Goal: Information Seeking & Learning: Learn about a topic

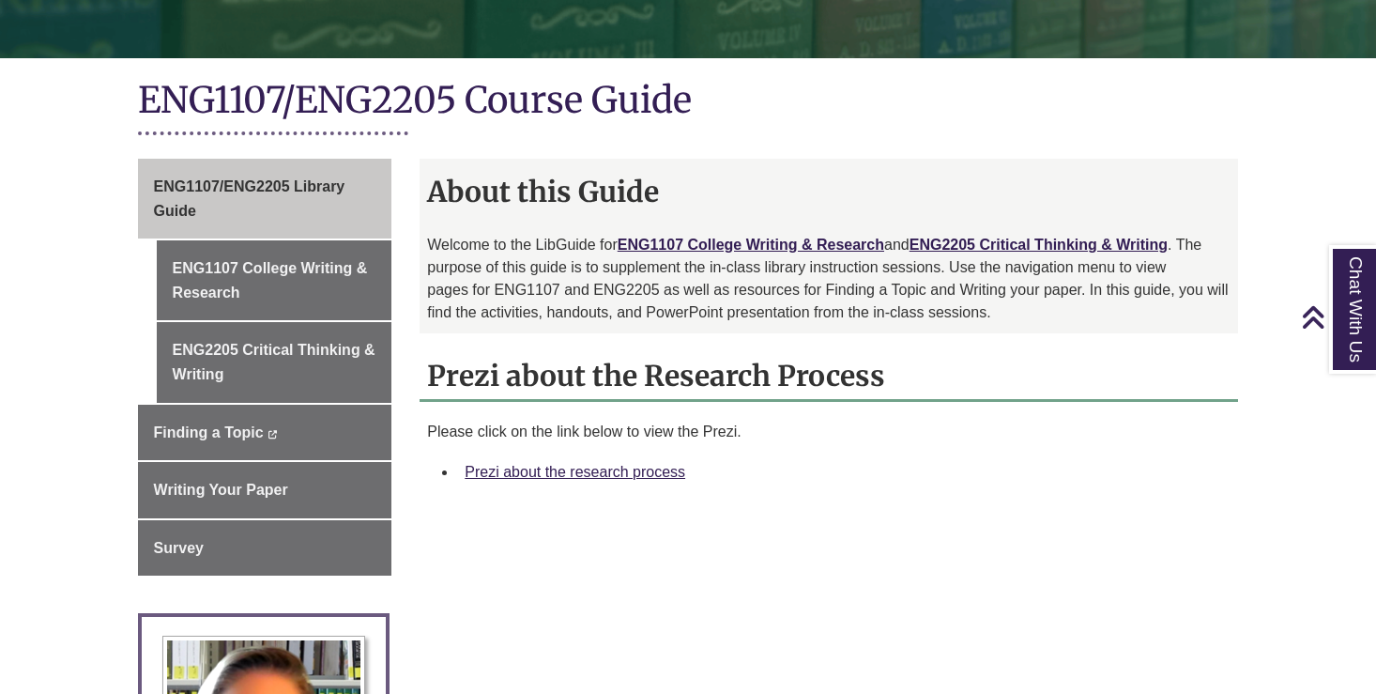
scroll to position [370, 0]
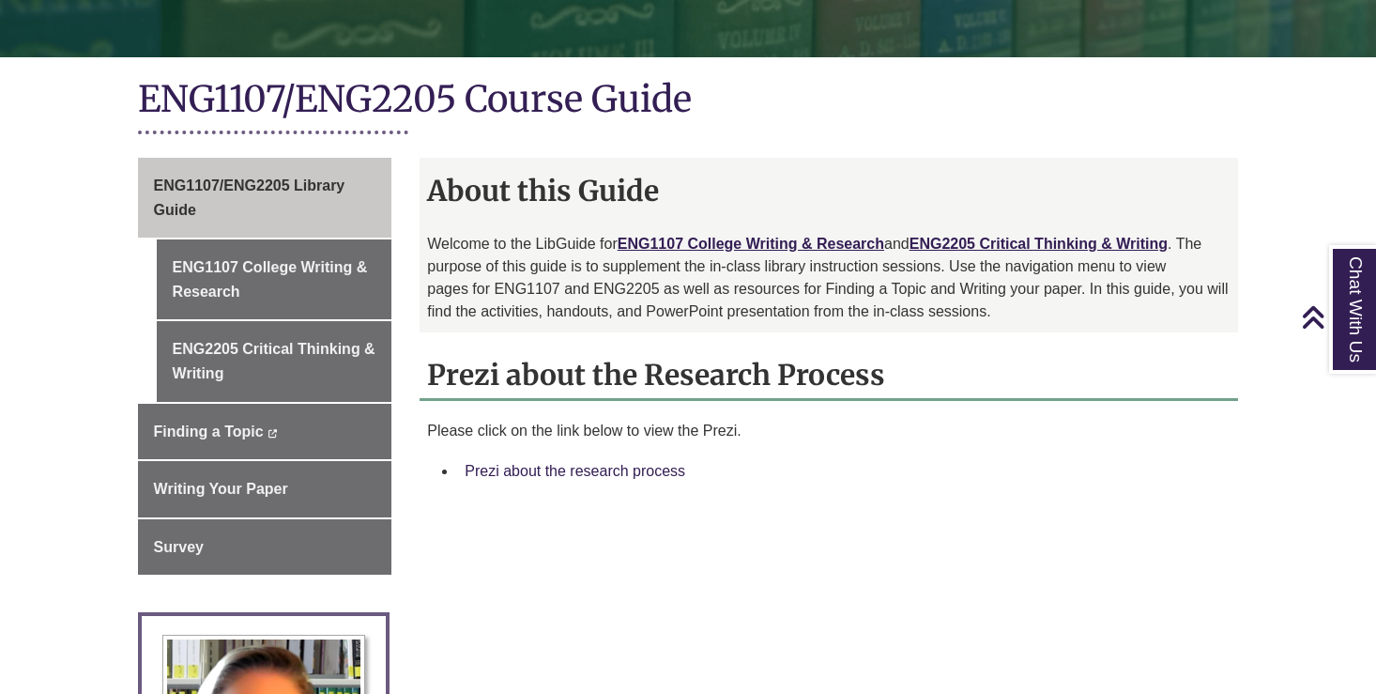
click at [512, 471] on link "Prezi about the research process" at bounding box center [575, 471] width 221 height 16
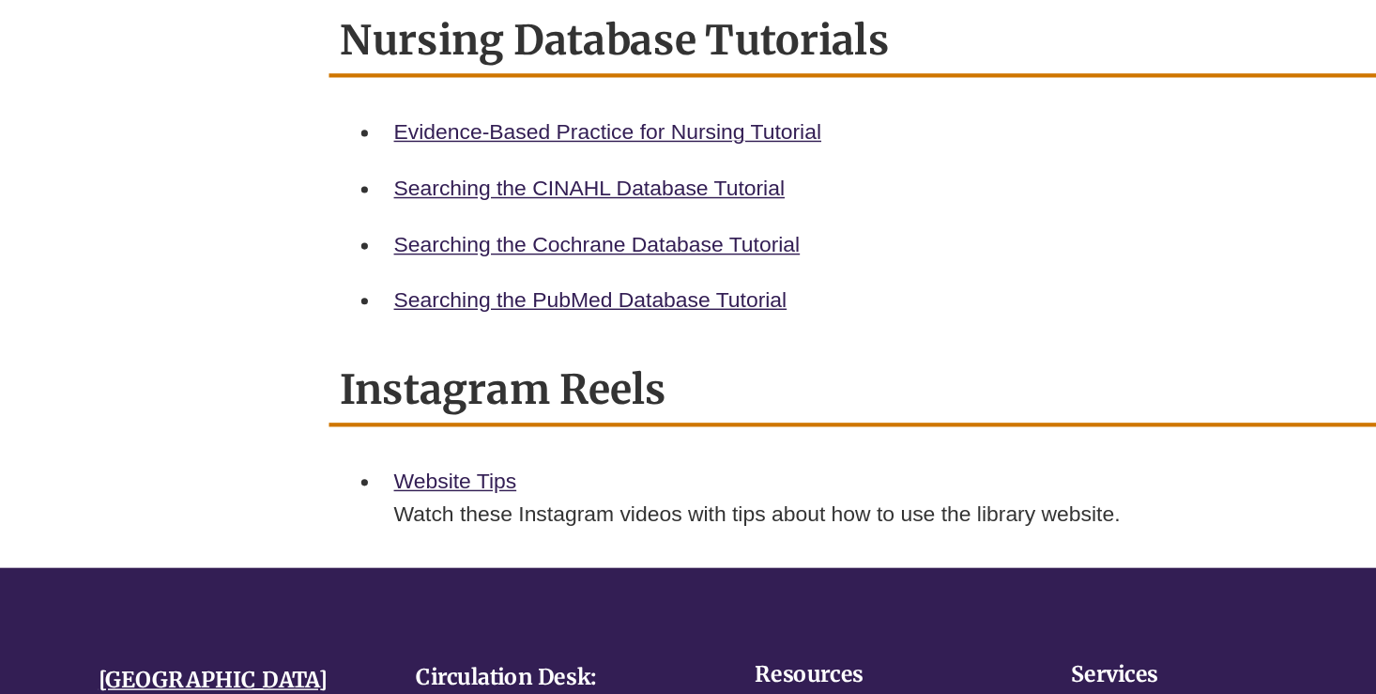
scroll to position [1245, 190]
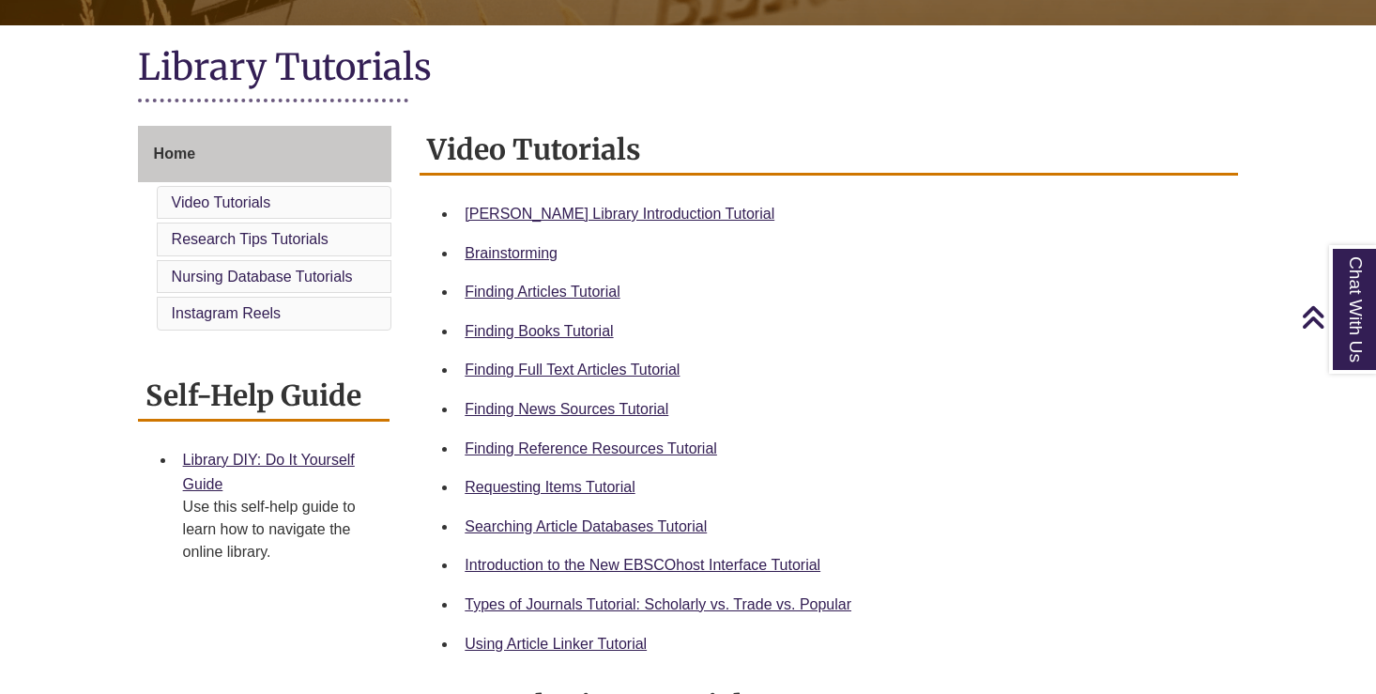
scroll to position [406, 0]
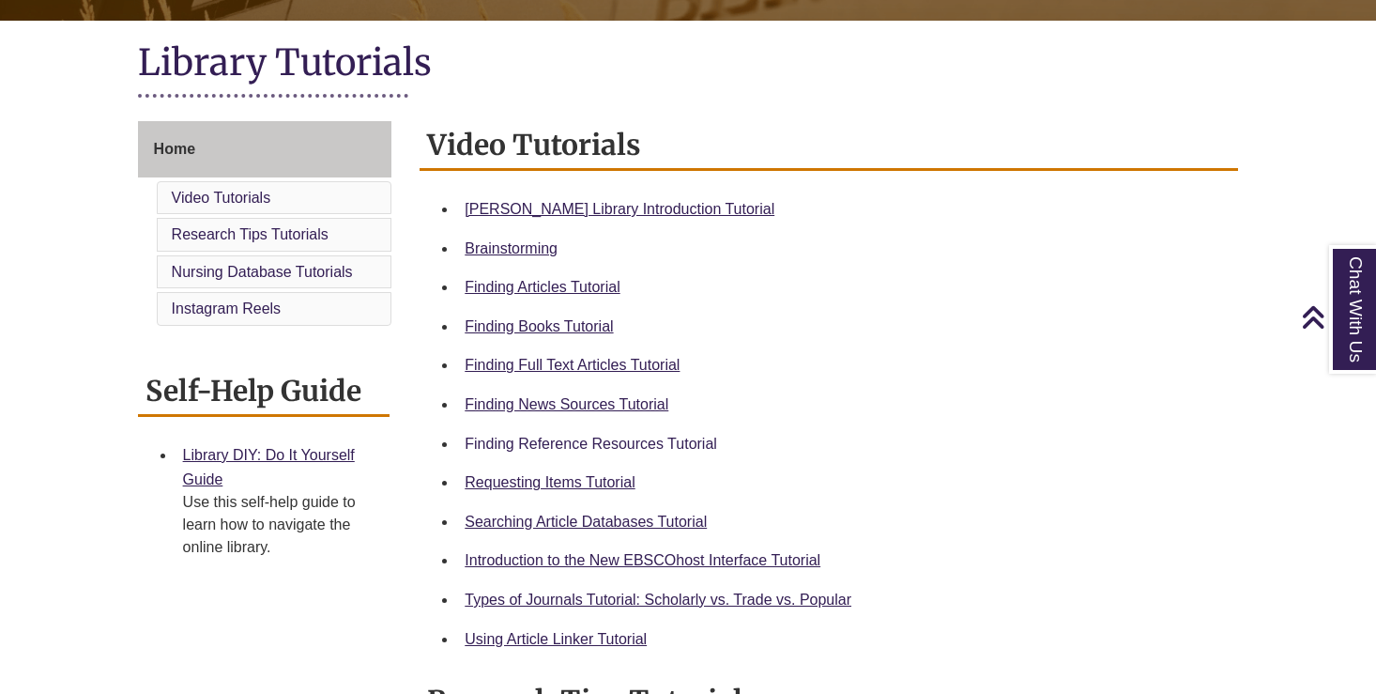
click at [513, 435] on link "Finding Reference Resources Tutorial" at bounding box center [591, 443] width 252 height 16
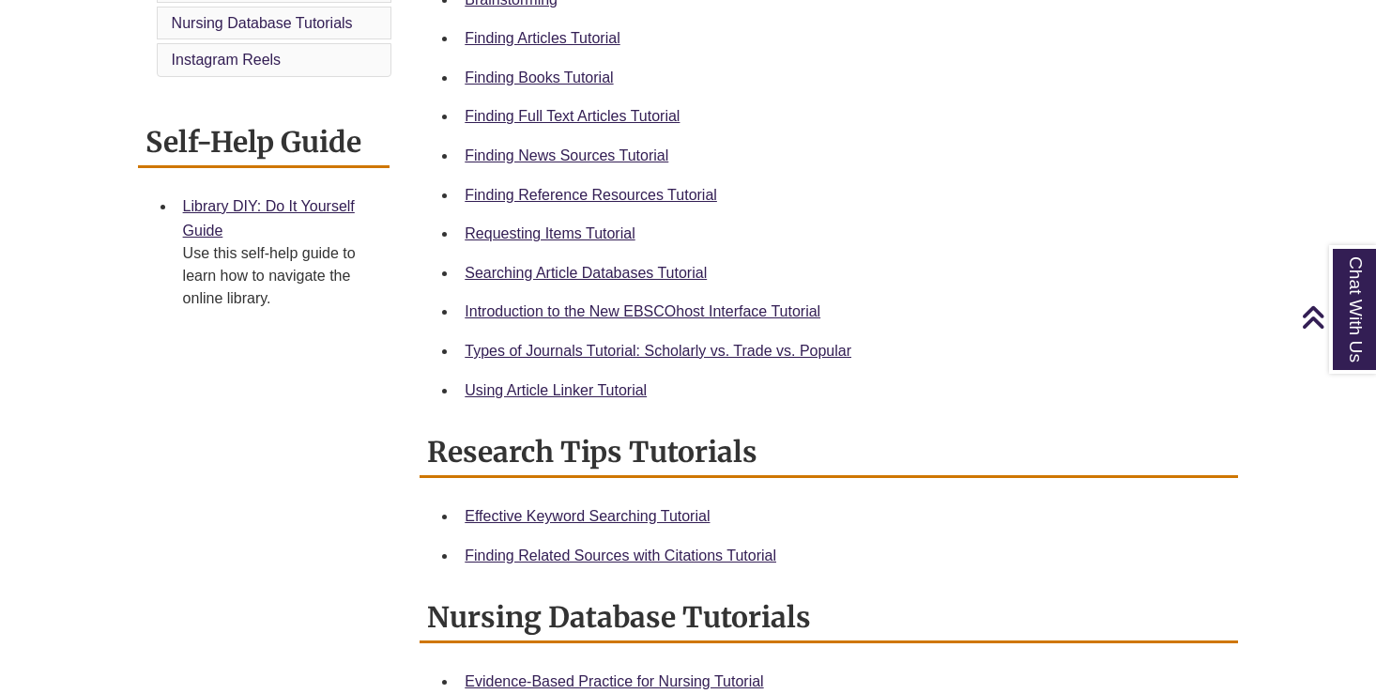
scroll to position [658, 0]
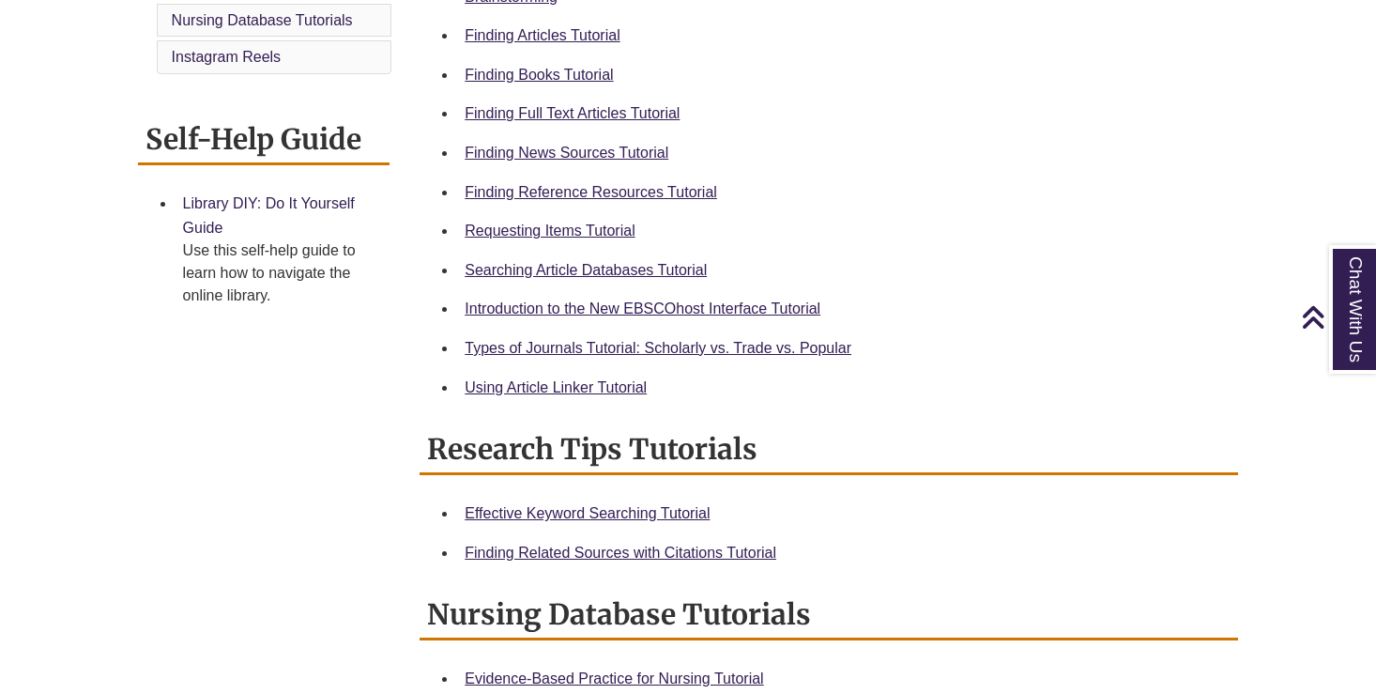
click at [297, 196] on link "Library DIY: Do It Yourself Guide" at bounding box center [269, 215] width 172 height 40
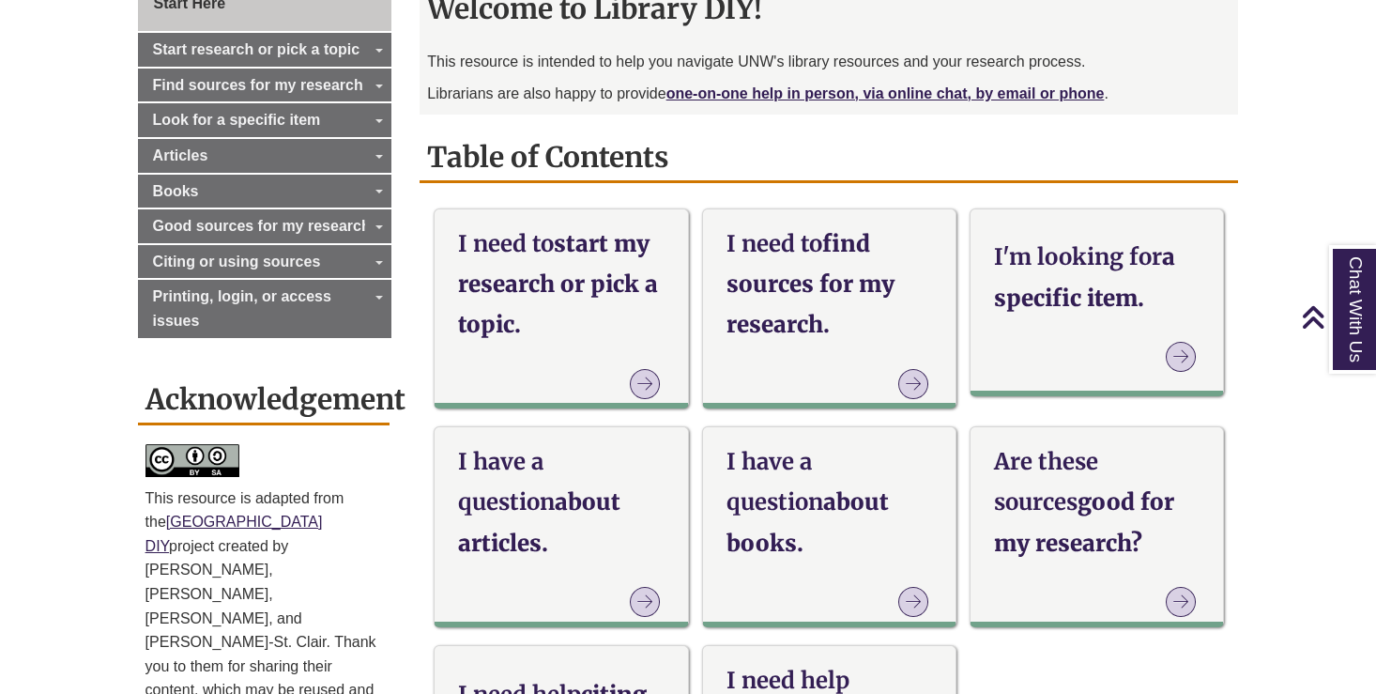
scroll to position [585, 0]
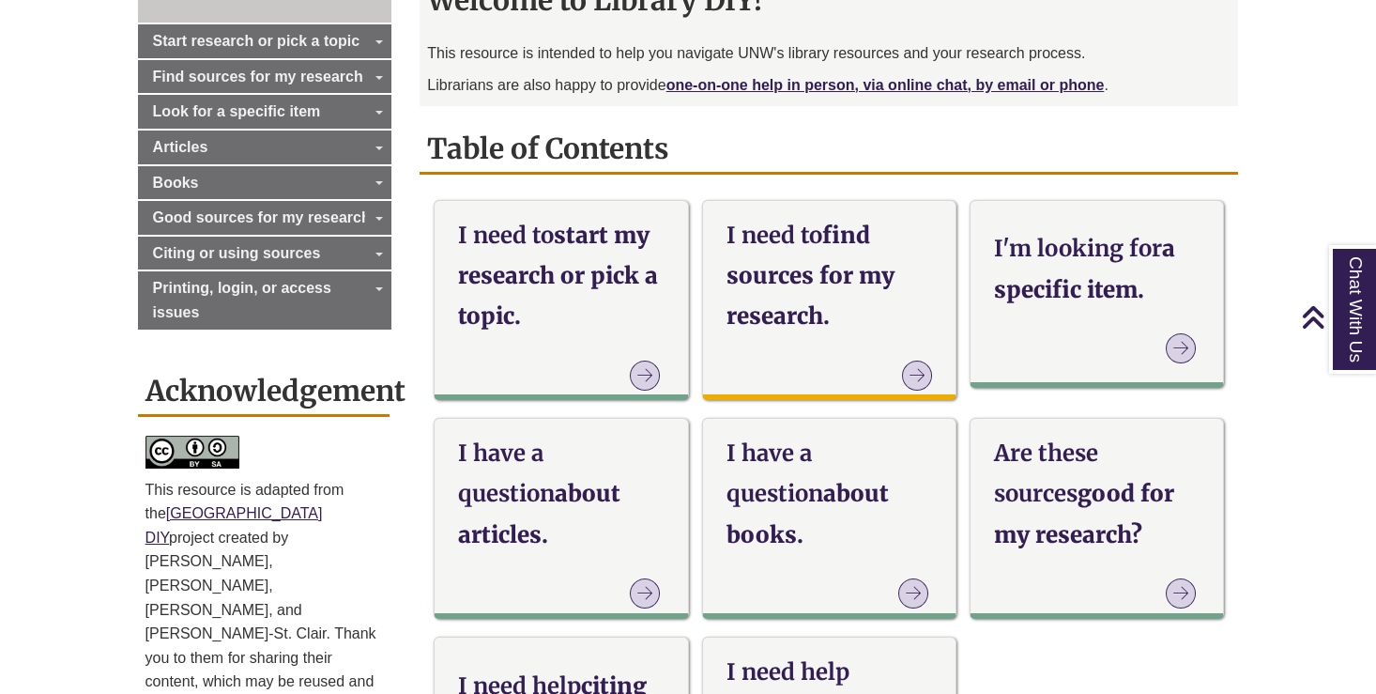
click at [835, 282] on h3 "I need to find sources for my research." at bounding box center [829, 276] width 206 height 122
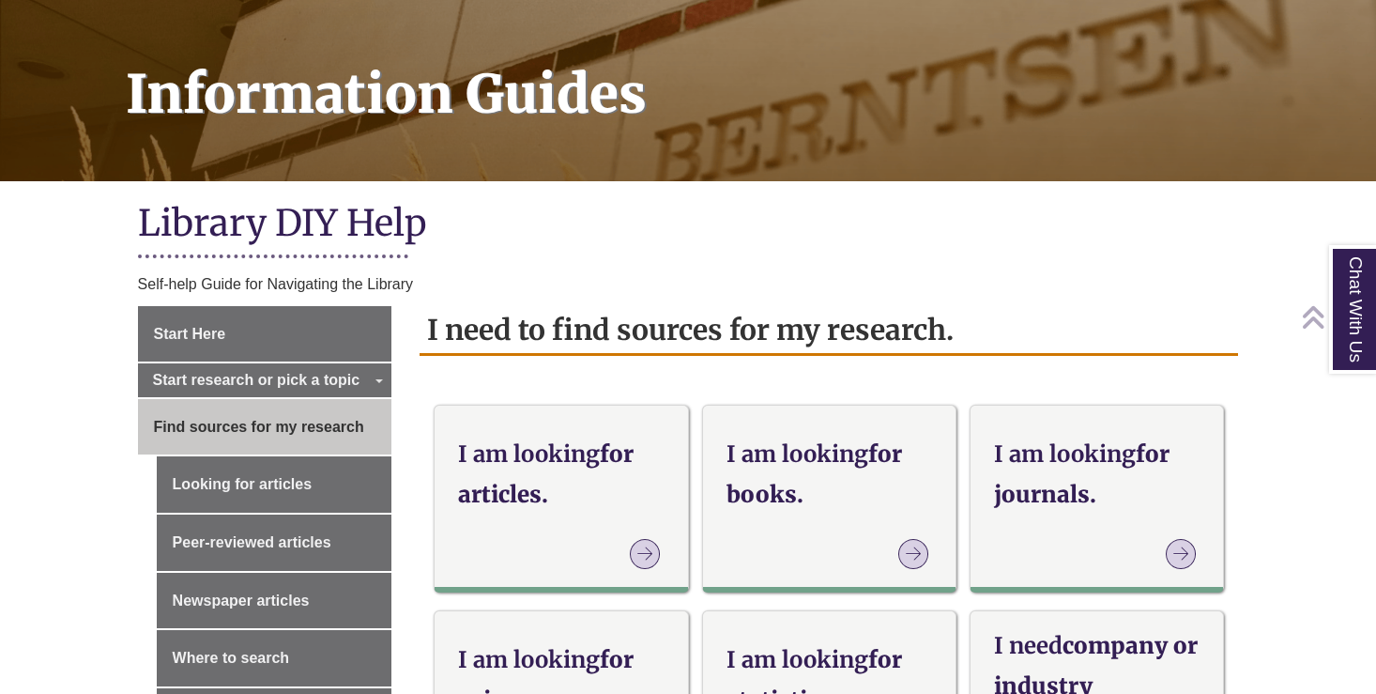
scroll to position [249, 0]
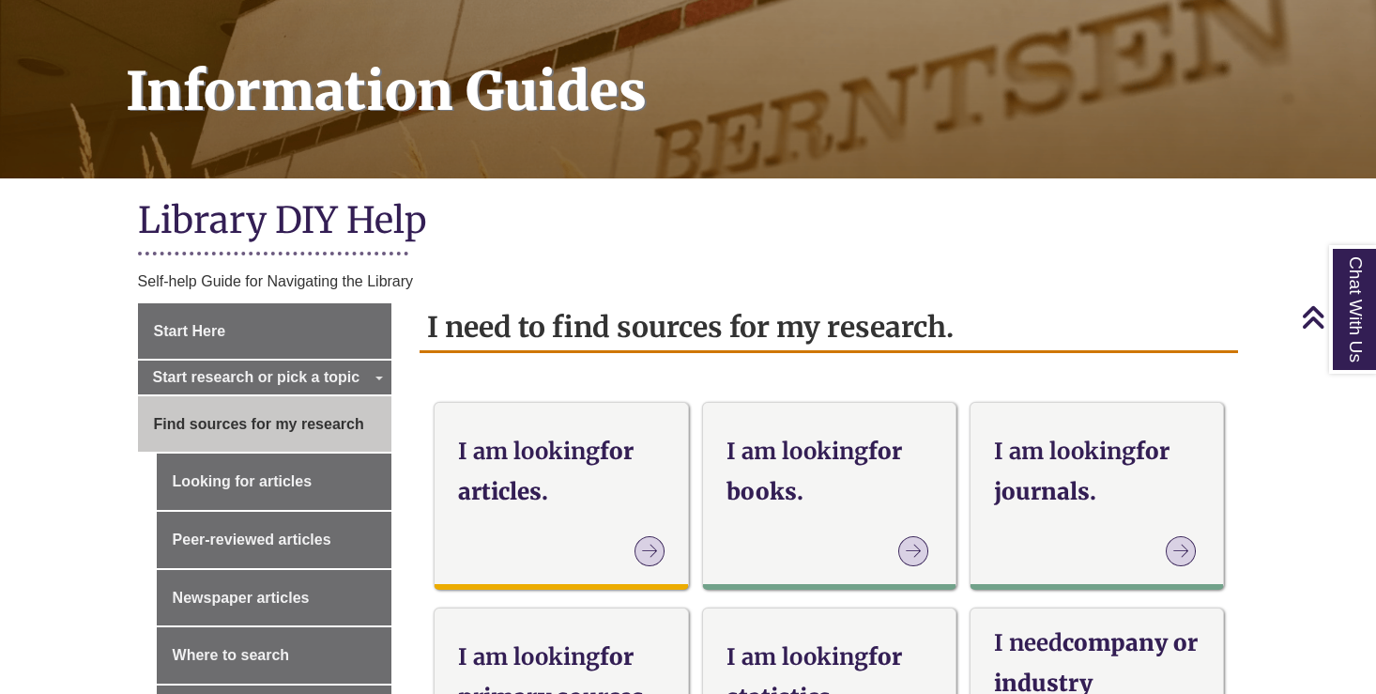
click at [521, 501] on h3 "I am looking for articles." at bounding box center [561, 471] width 206 height 81
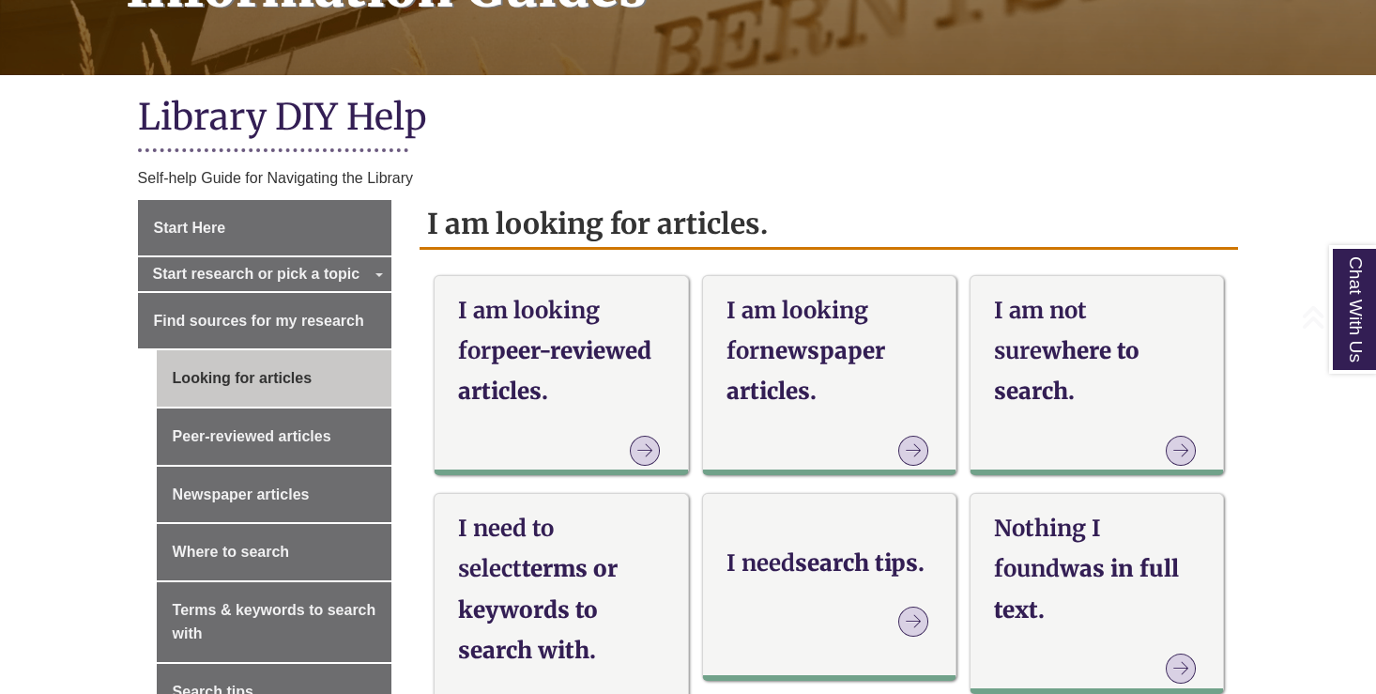
scroll to position [400, 0]
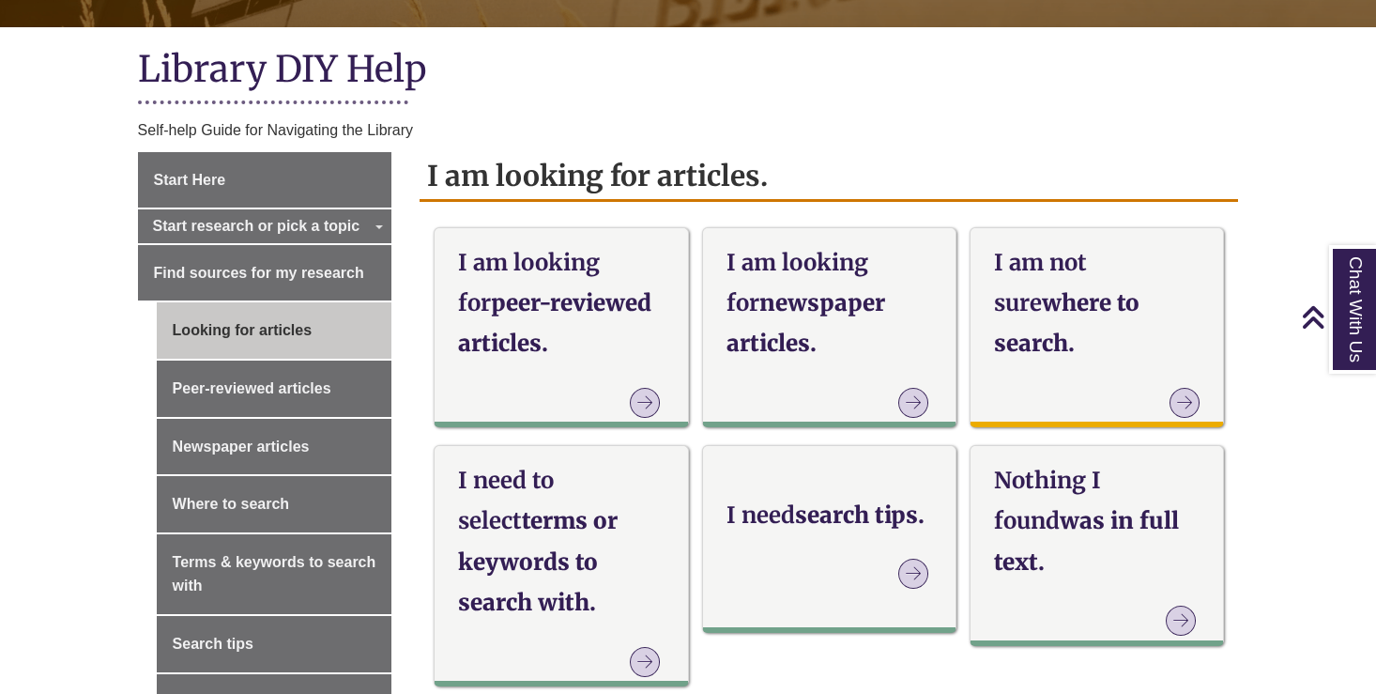
click at [1048, 275] on strong "I am not sure" at bounding box center [1040, 282] width 93 height 69
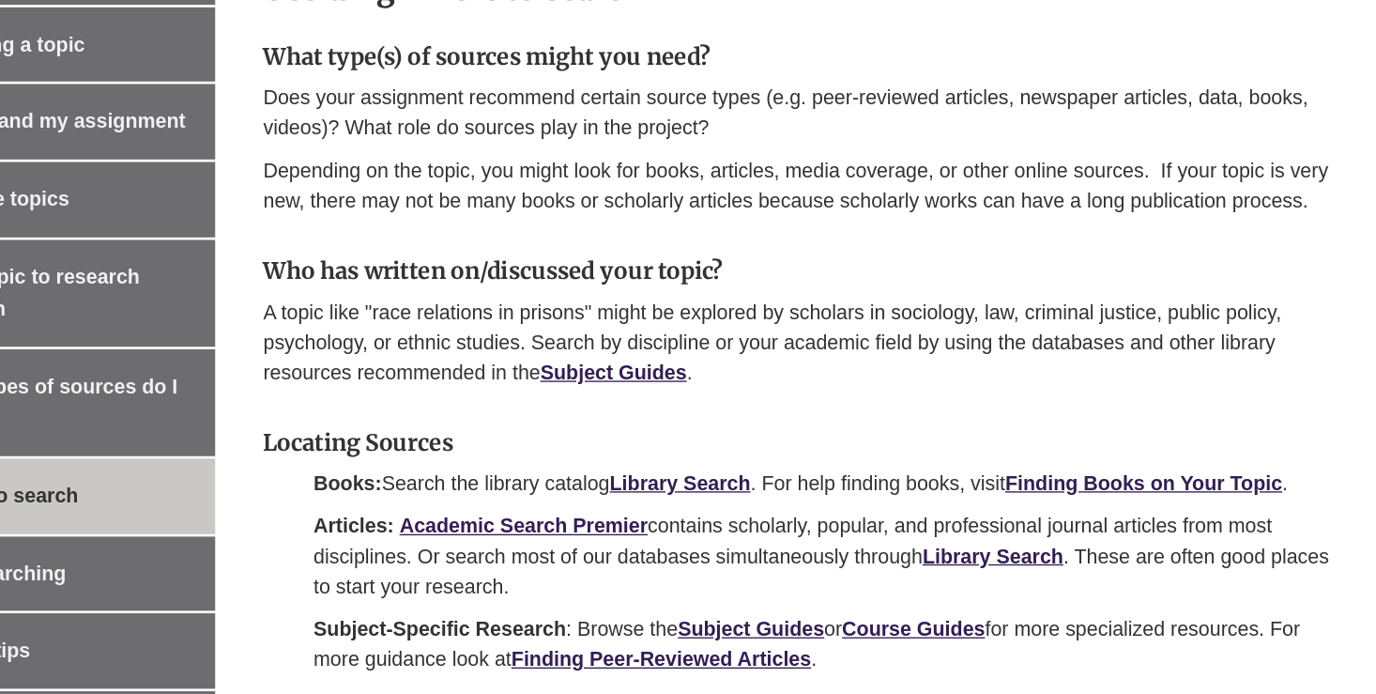
scroll to position [488, 0]
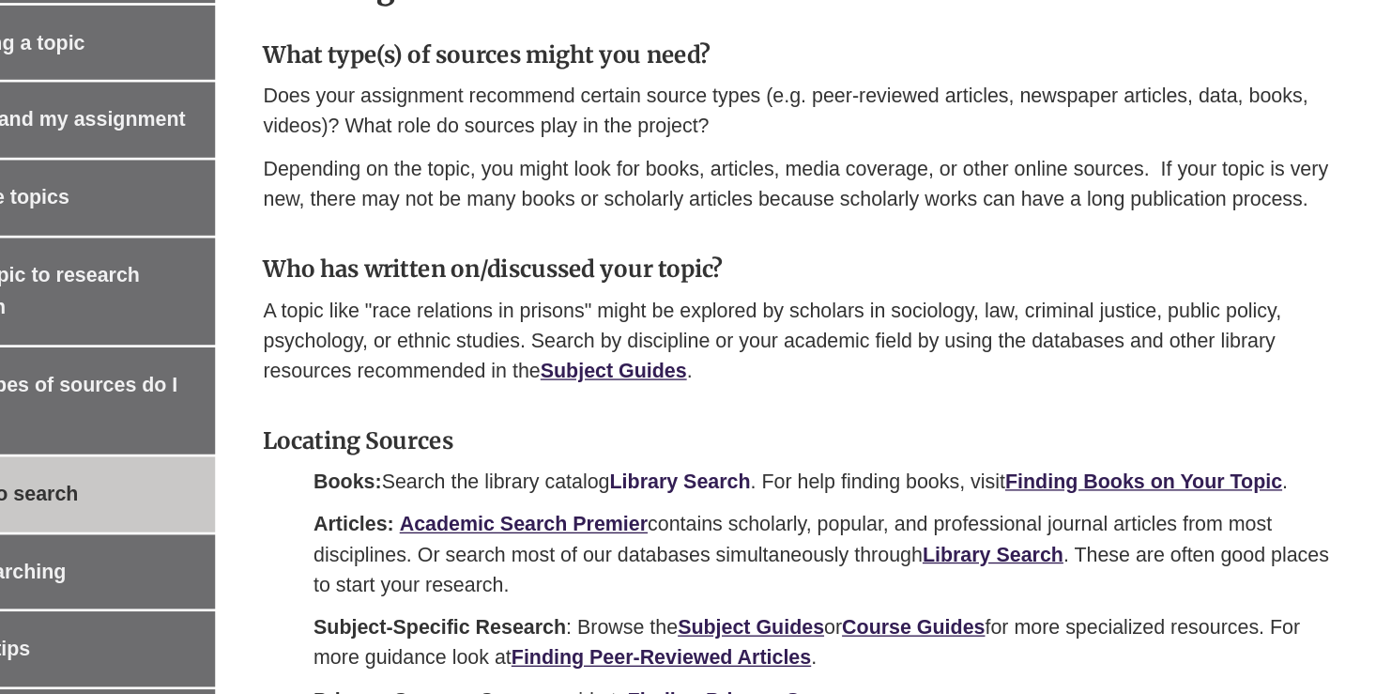
click at [686, 527] on strong "Library Search" at bounding box center [738, 535] width 105 height 16
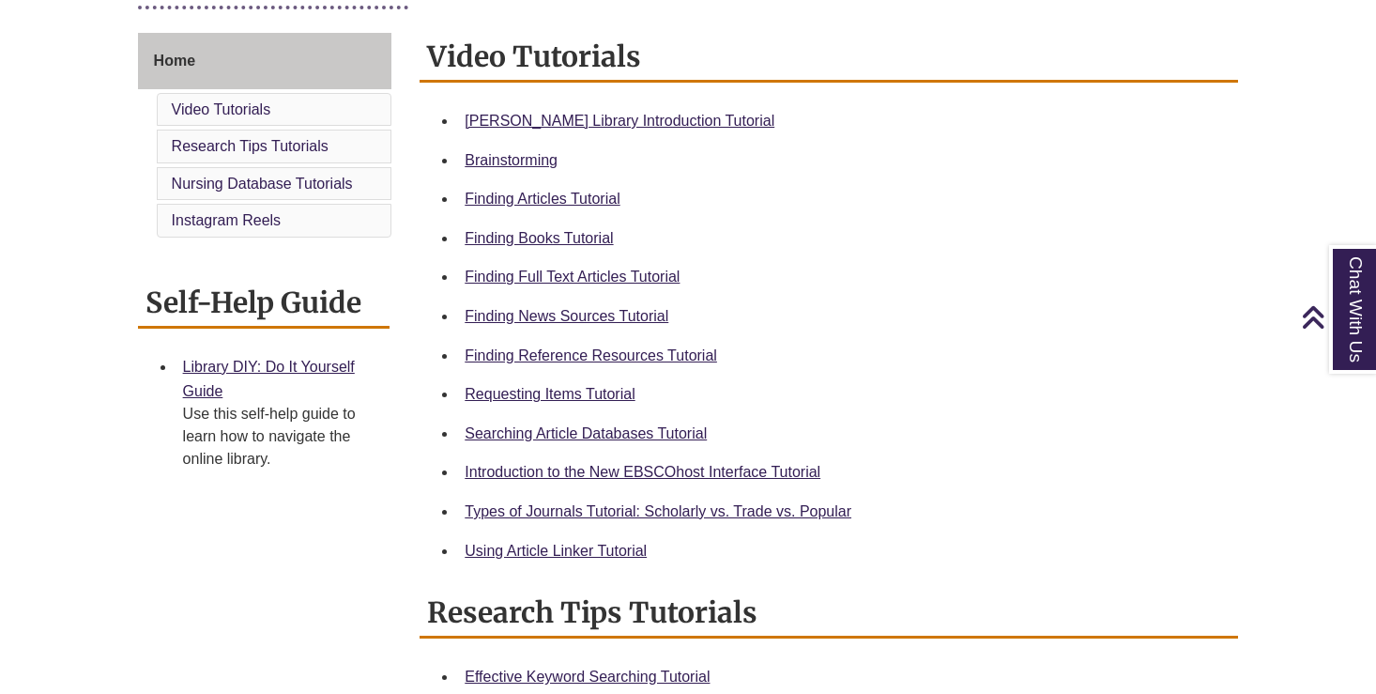
scroll to position [497, 0]
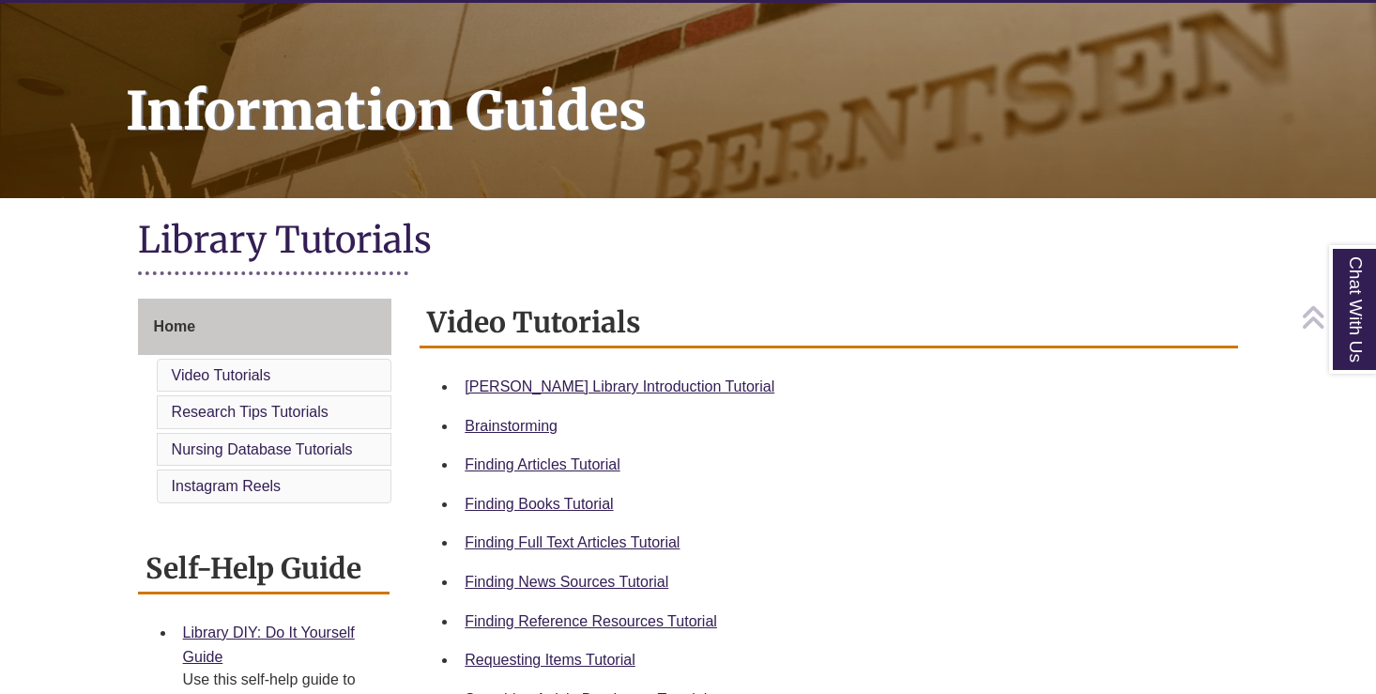
scroll to position [234, 0]
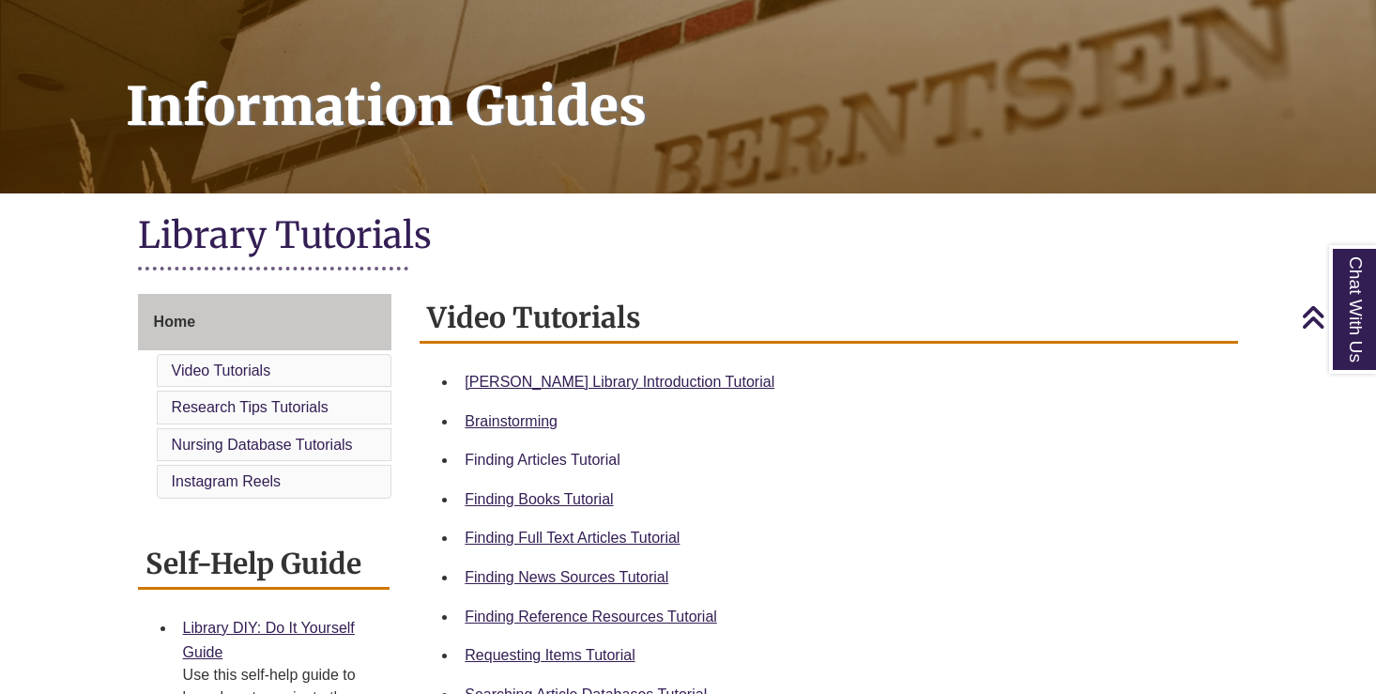
click at [591, 454] on link "Finding Articles Tutorial" at bounding box center [542, 459] width 155 height 16
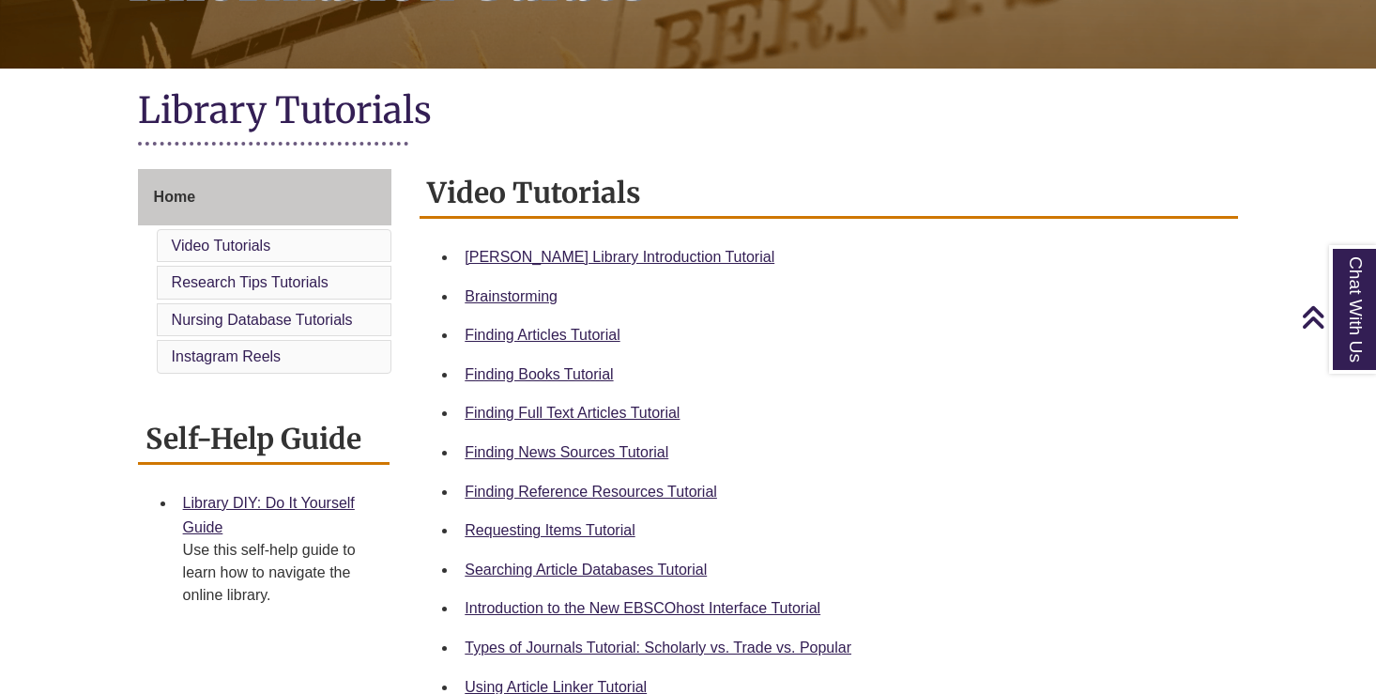
scroll to position [372, 0]
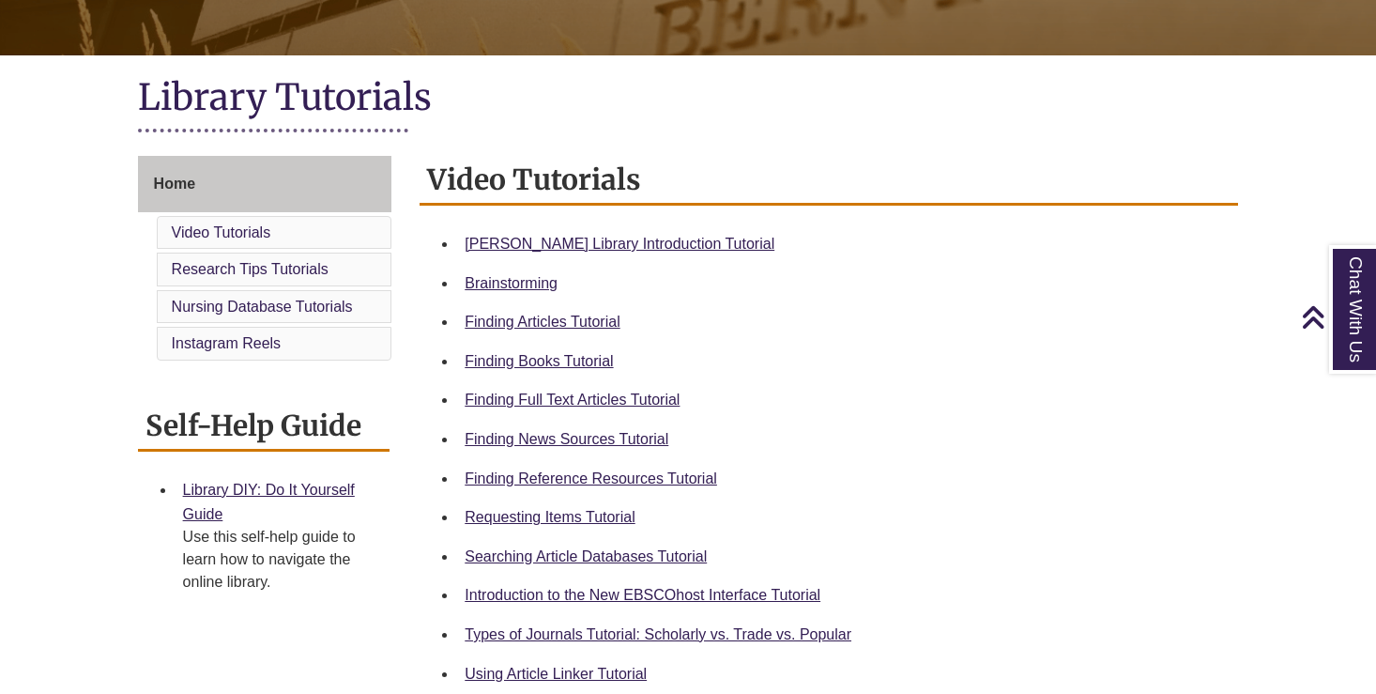
click at [328, 470] on li "Library DIY: Do It Yourself Guide Use this self-help guide to learn how to navi…" at bounding box center [279, 535] width 207 height 130
click at [328, 481] on link "Library DIY: Do It Yourself Guide" at bounding box center [269, 501] width 172 height 40
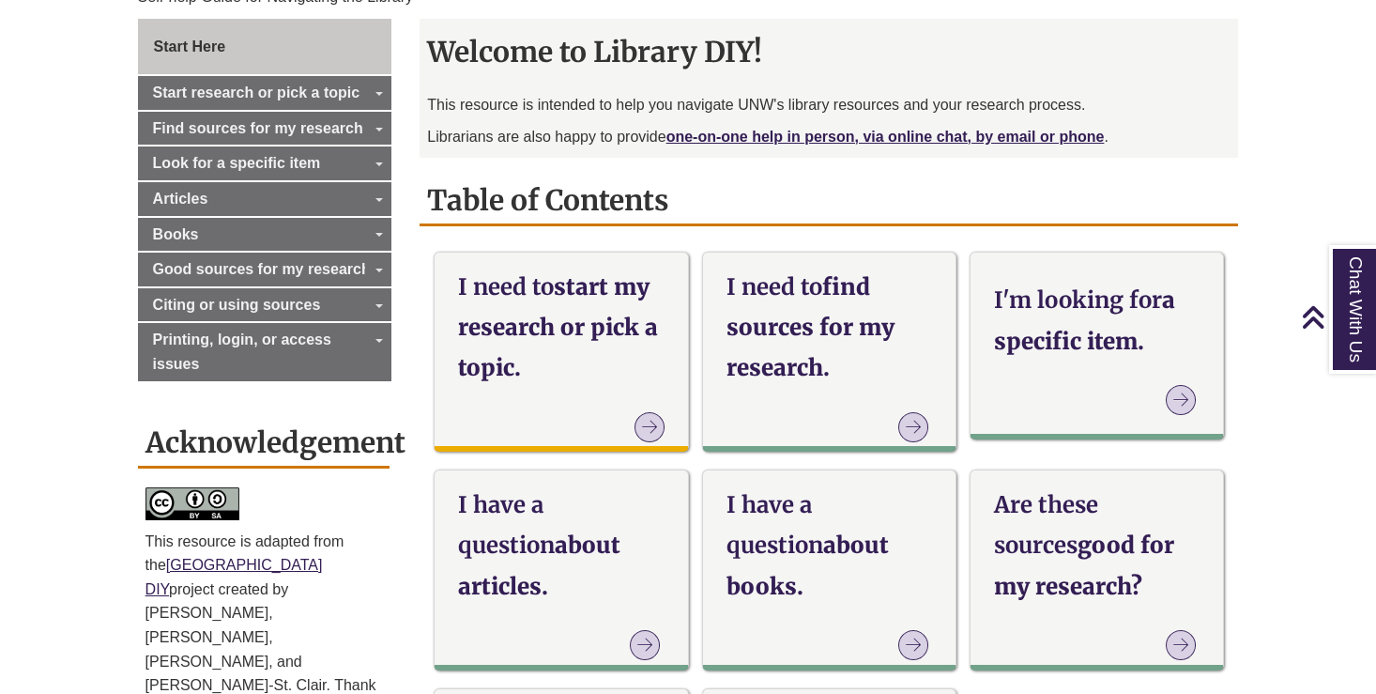
scroll to position [534, 0]
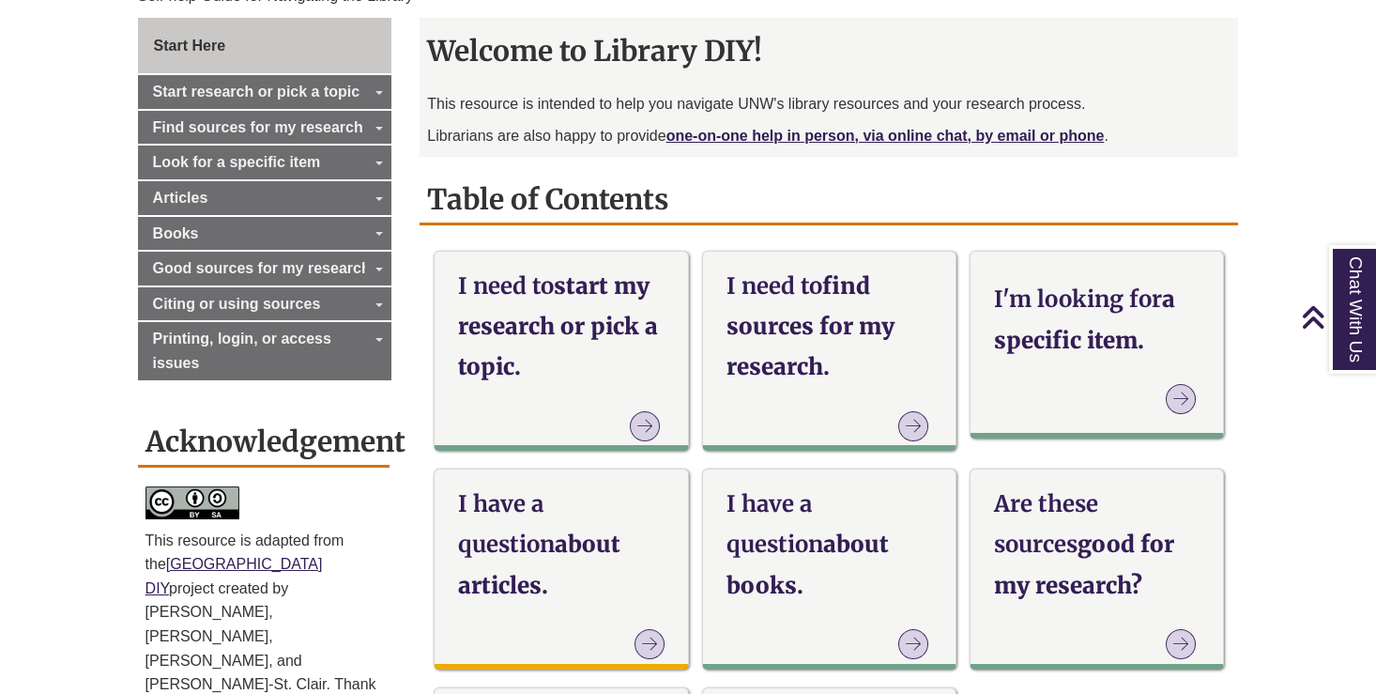
click at [555, 544] on h3 "I have a question about articles." at bounding box center [561, 544] width 206 height 122
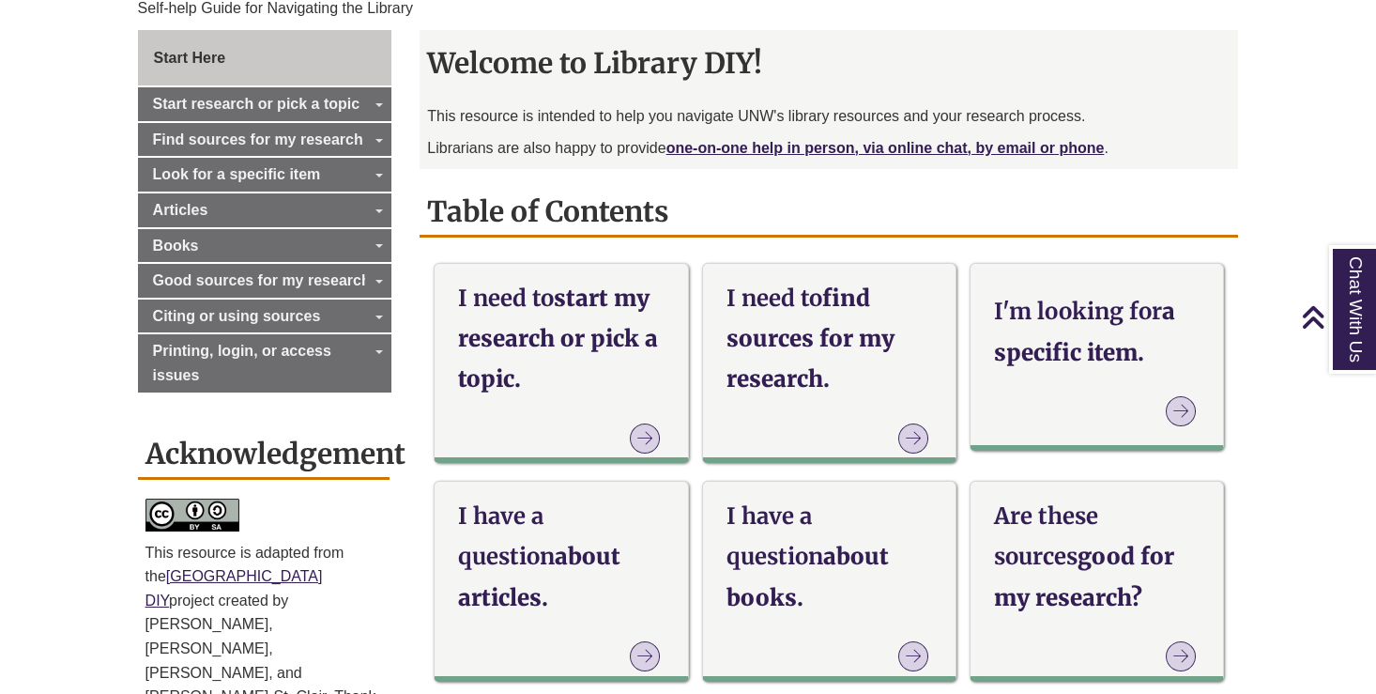
scroll to position [520, 0]
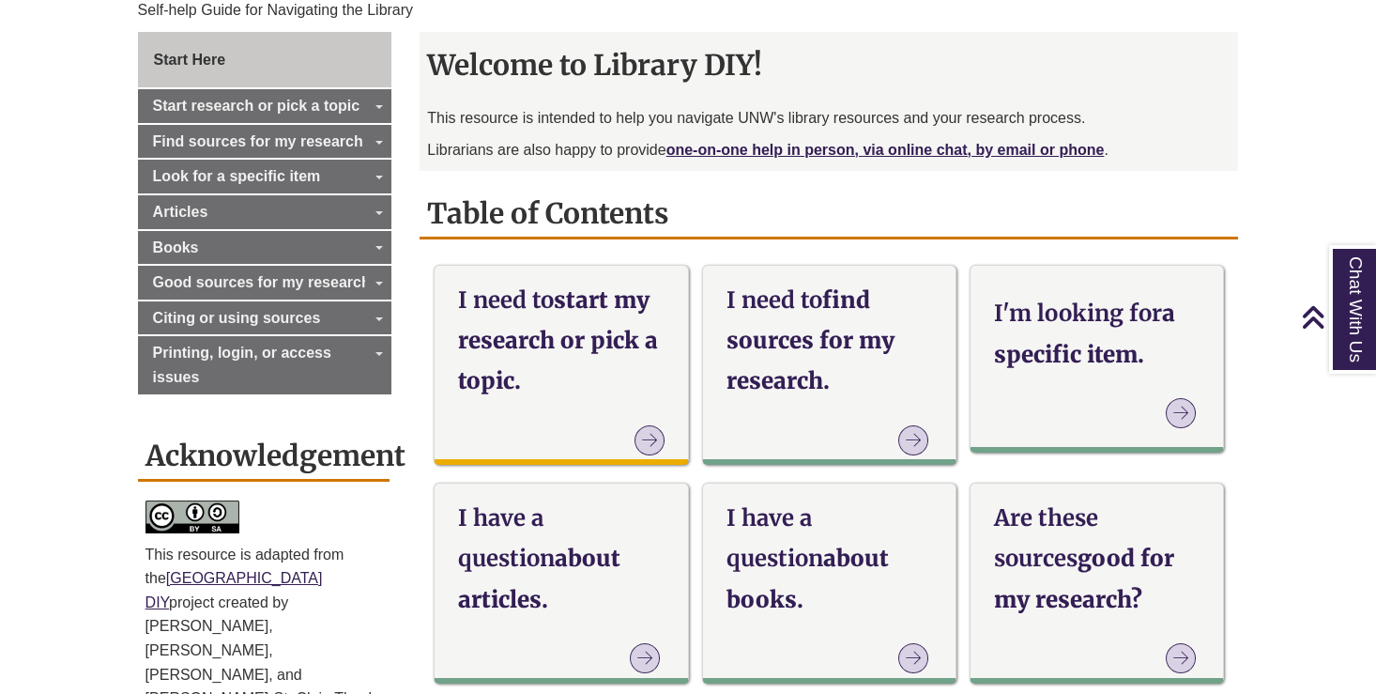
click at [632, 299] on h3 "I need to start my research or pick a topic." at bounding box center [561, 341] width 206 height 122
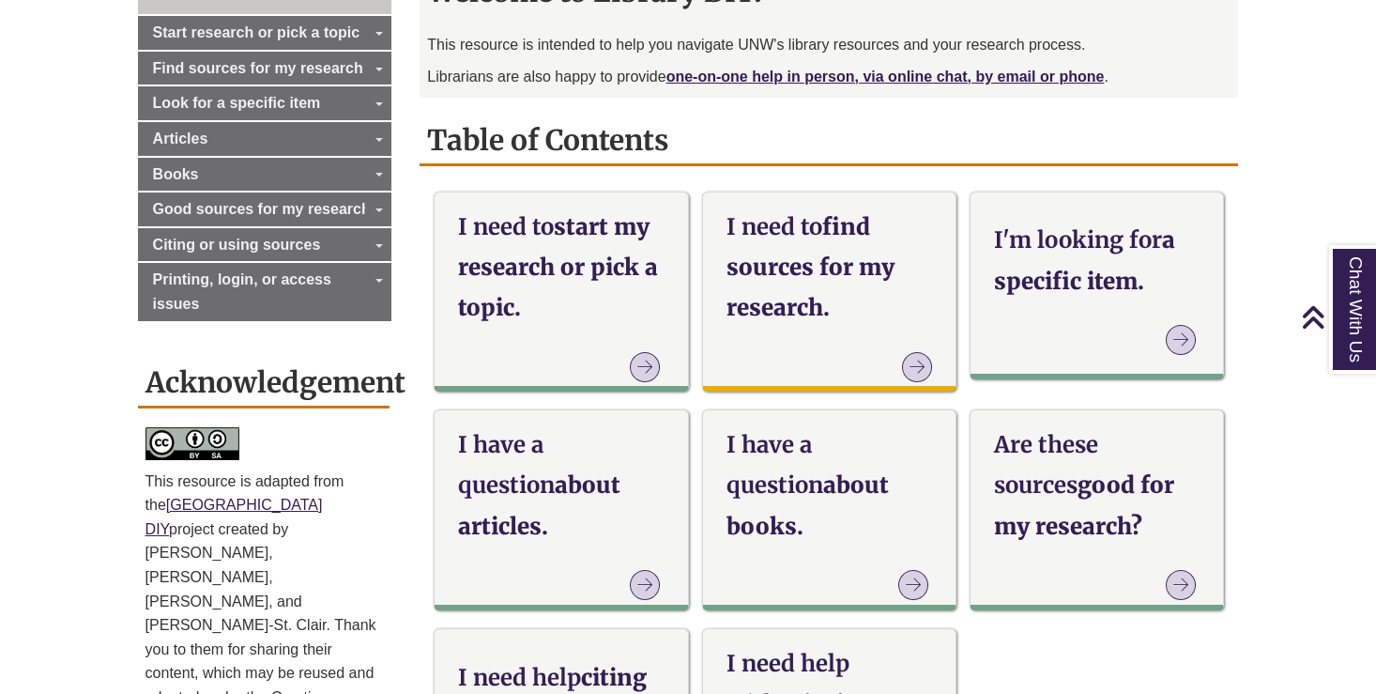
scroll to position [600, 0]
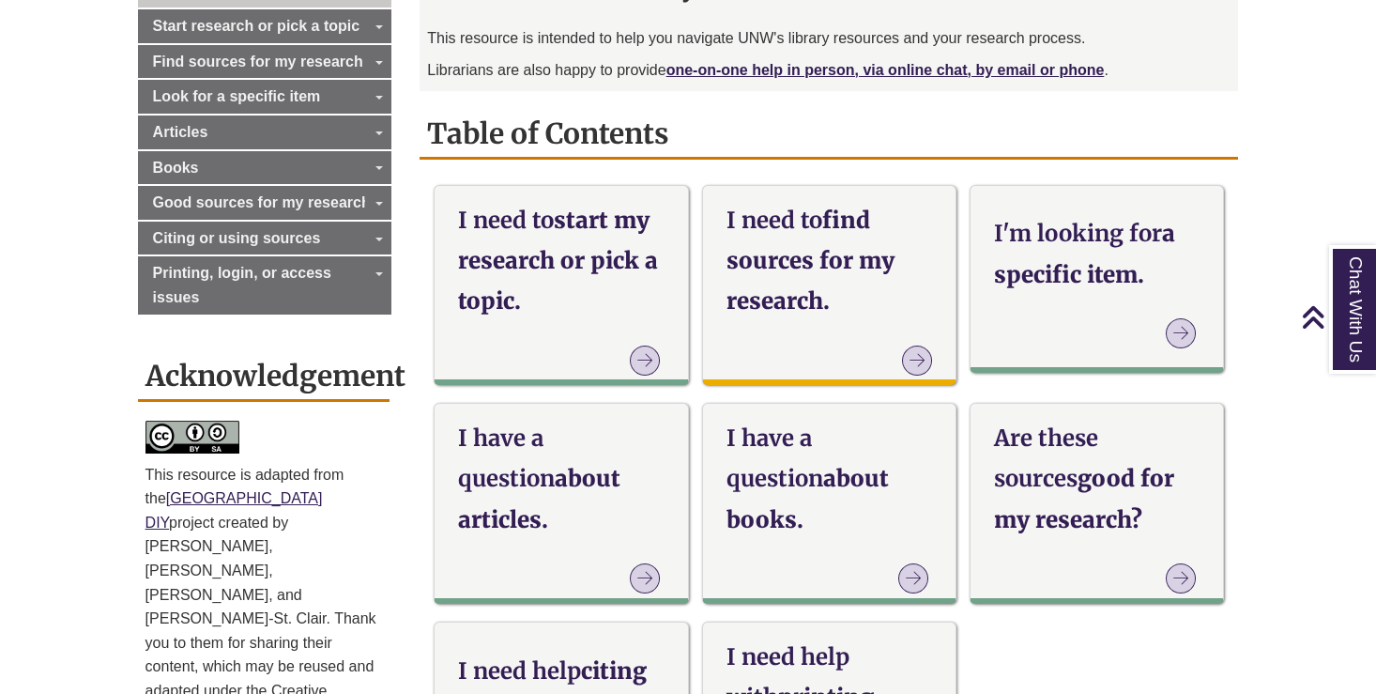
click at [761, 264] on h3 "I need to find sources for my research." at bounding box center [829, 261] width 206 height 122
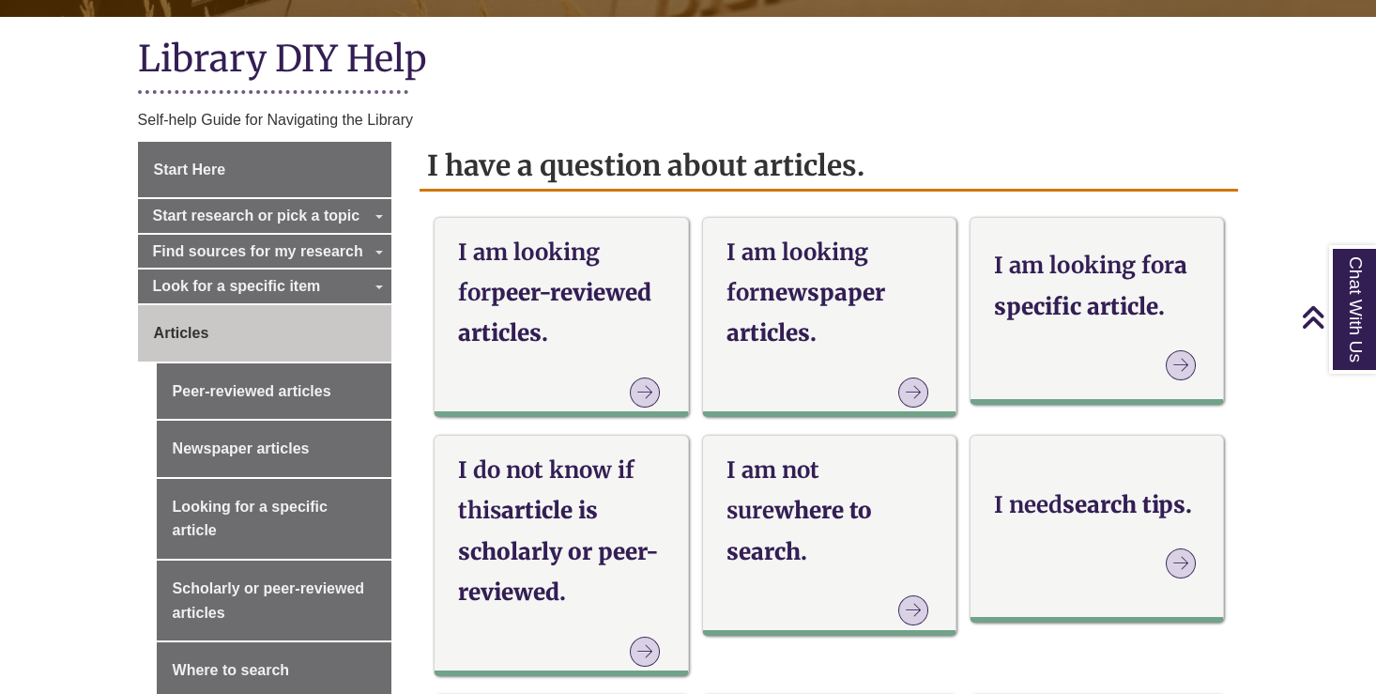
scroll to position [418, 0]
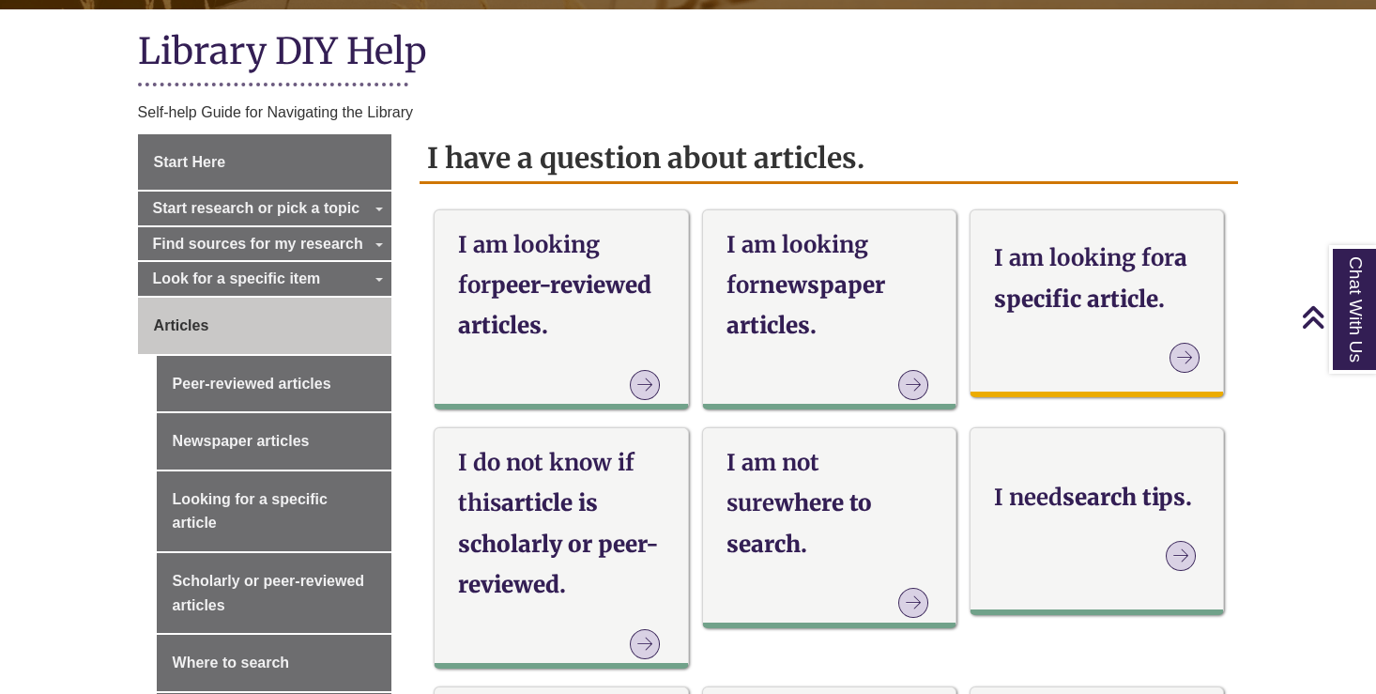
click at [1087, 304] on h3 "I am looking for a specific article." at bounding box center [1097, 277] width 206 height 81
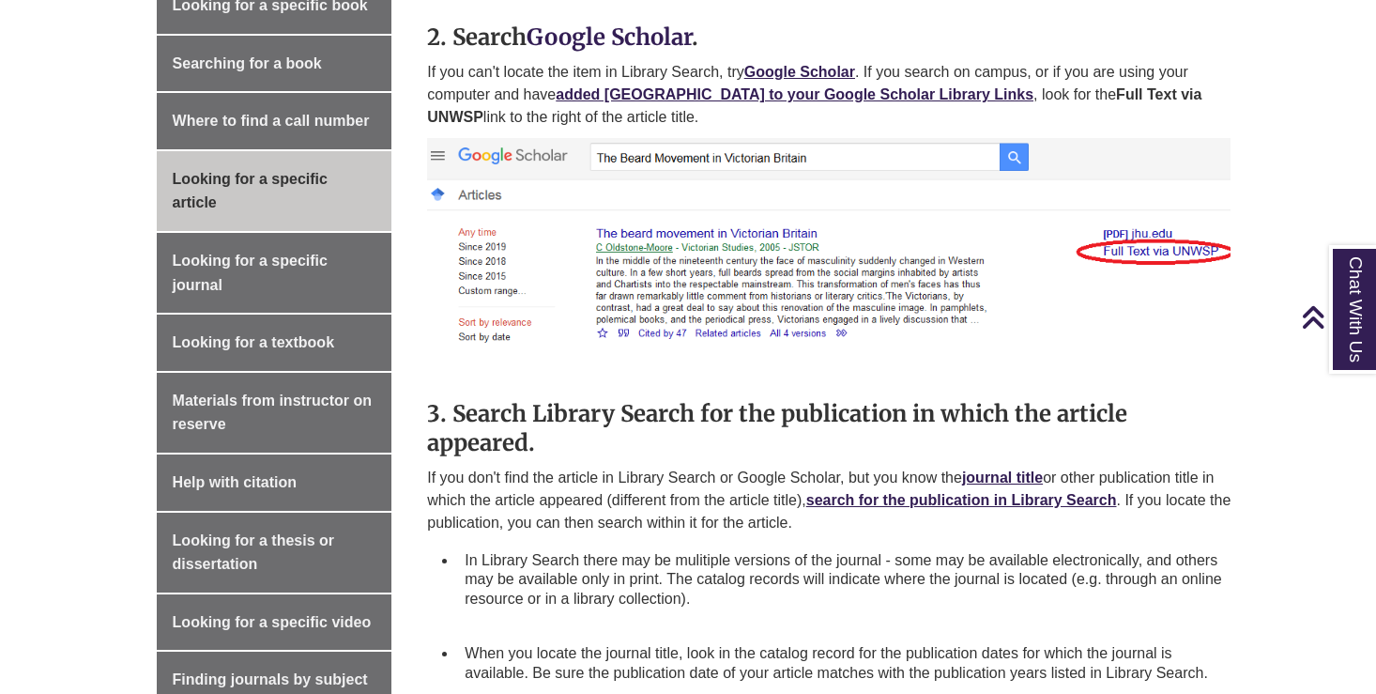
scroll to position [762, 0]
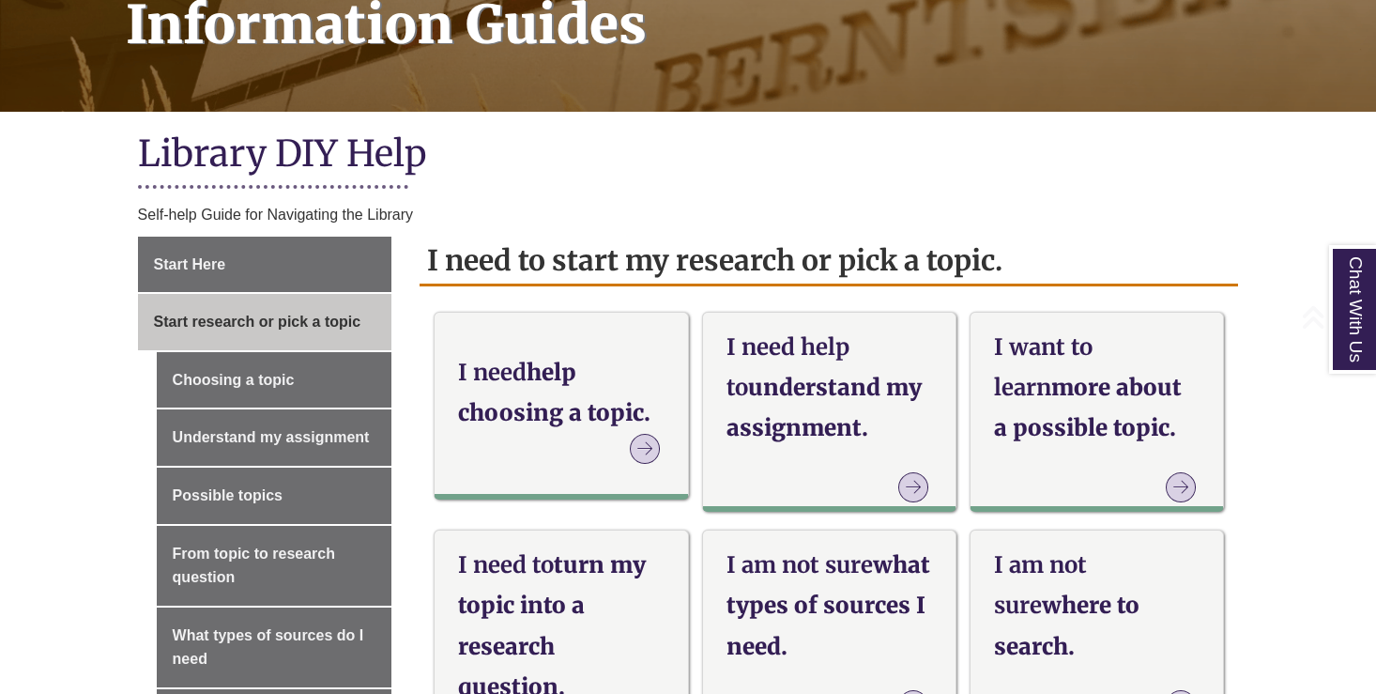
scroll to position [366, 0]
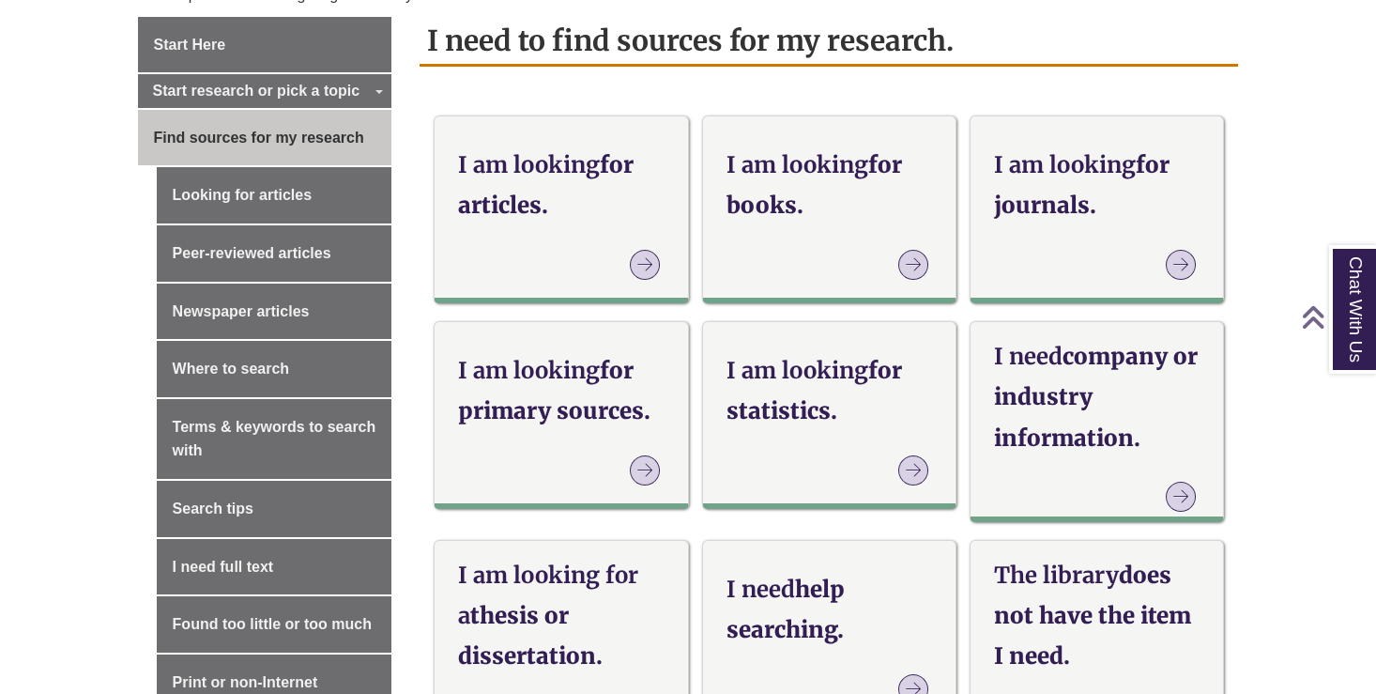
scroll to position [540, 0]
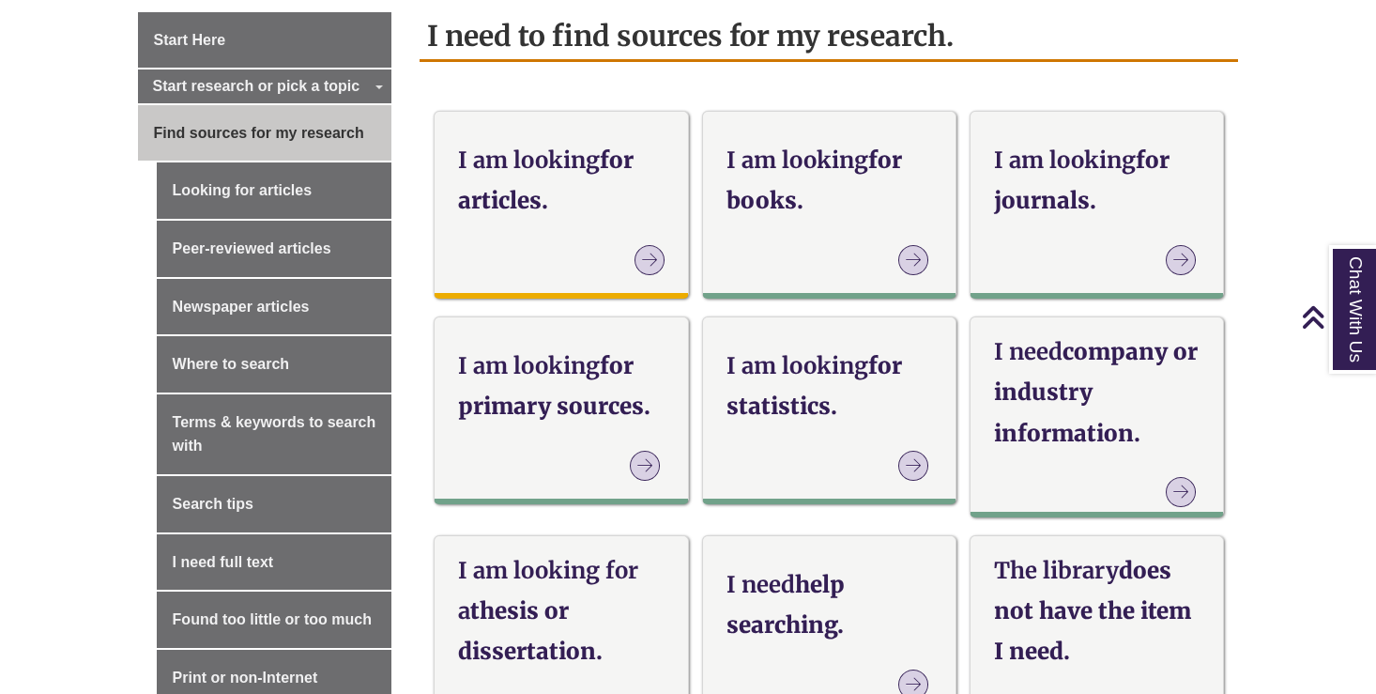
click at [581, 193] on h3 "I am looking for articles." at bounding box center [561, 180] width 206 height 81
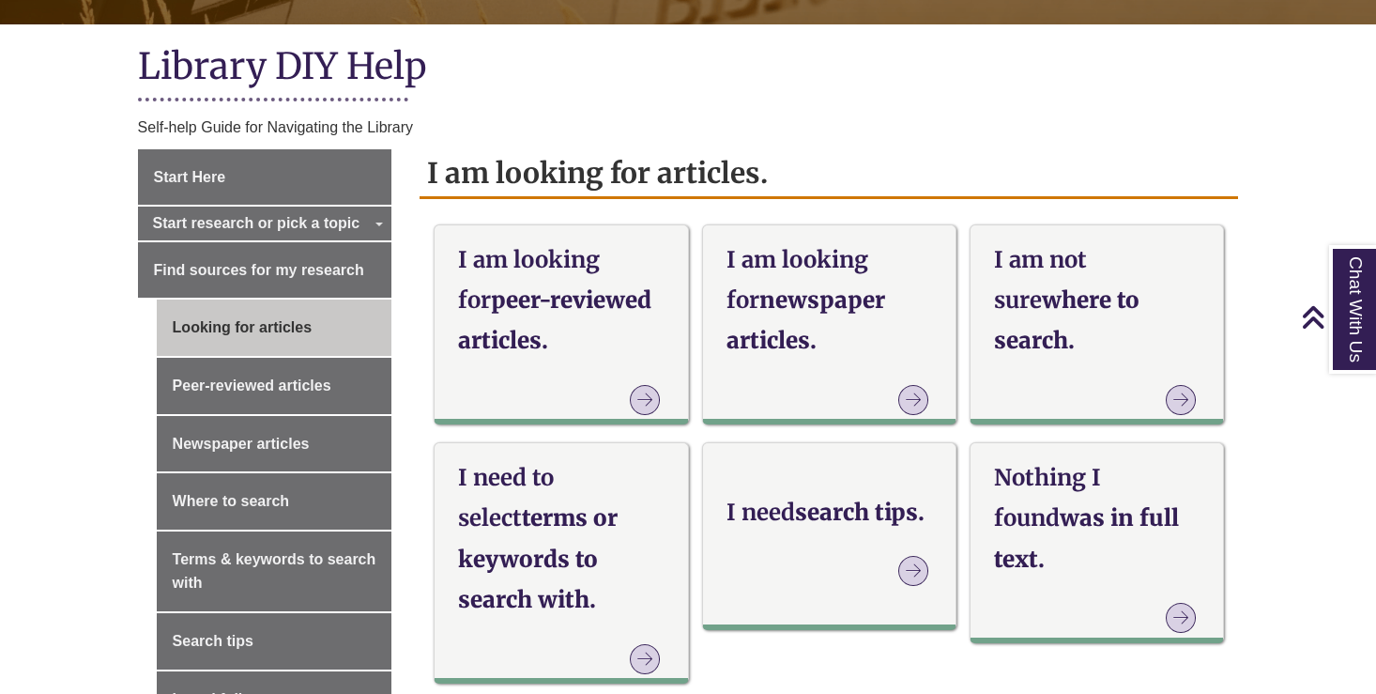
scroll to position [435, 0]
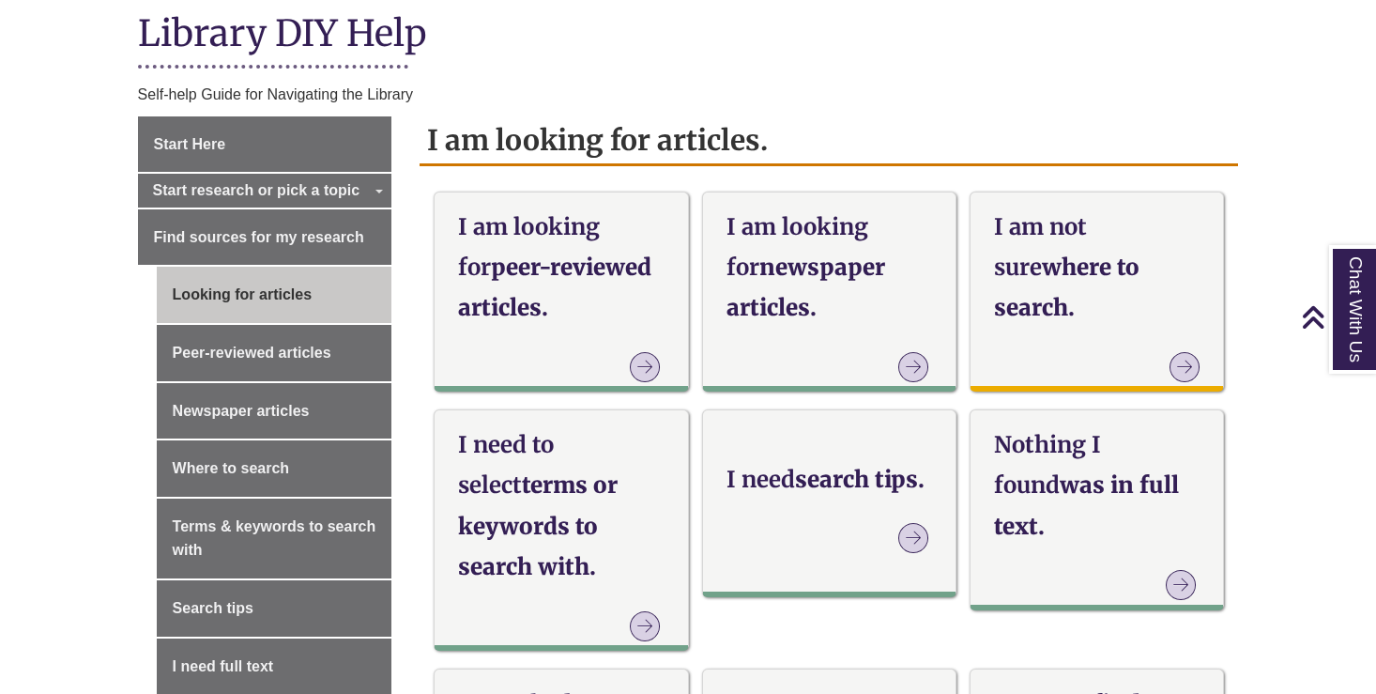
click at [1021, 286] on h3 "I am not sure where to search." at bounding box center [1097, 267] width 206 height 122
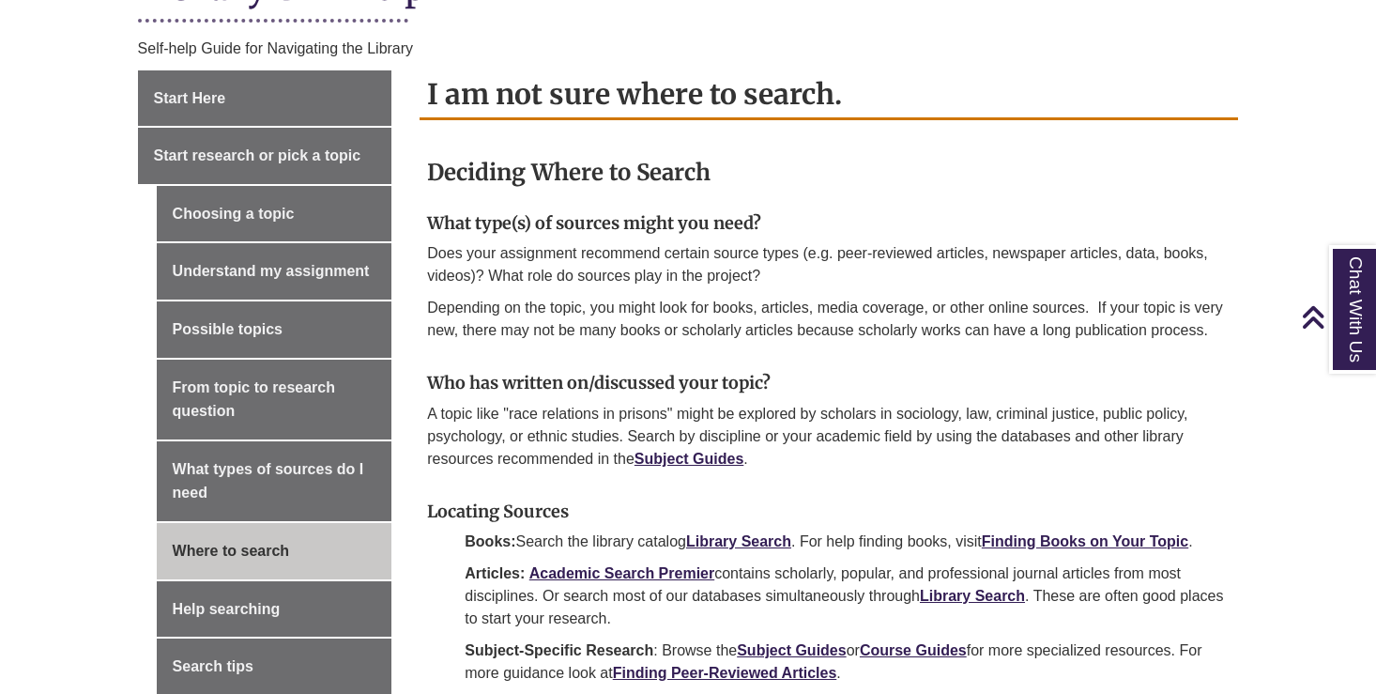
scroll to position [495, 0]
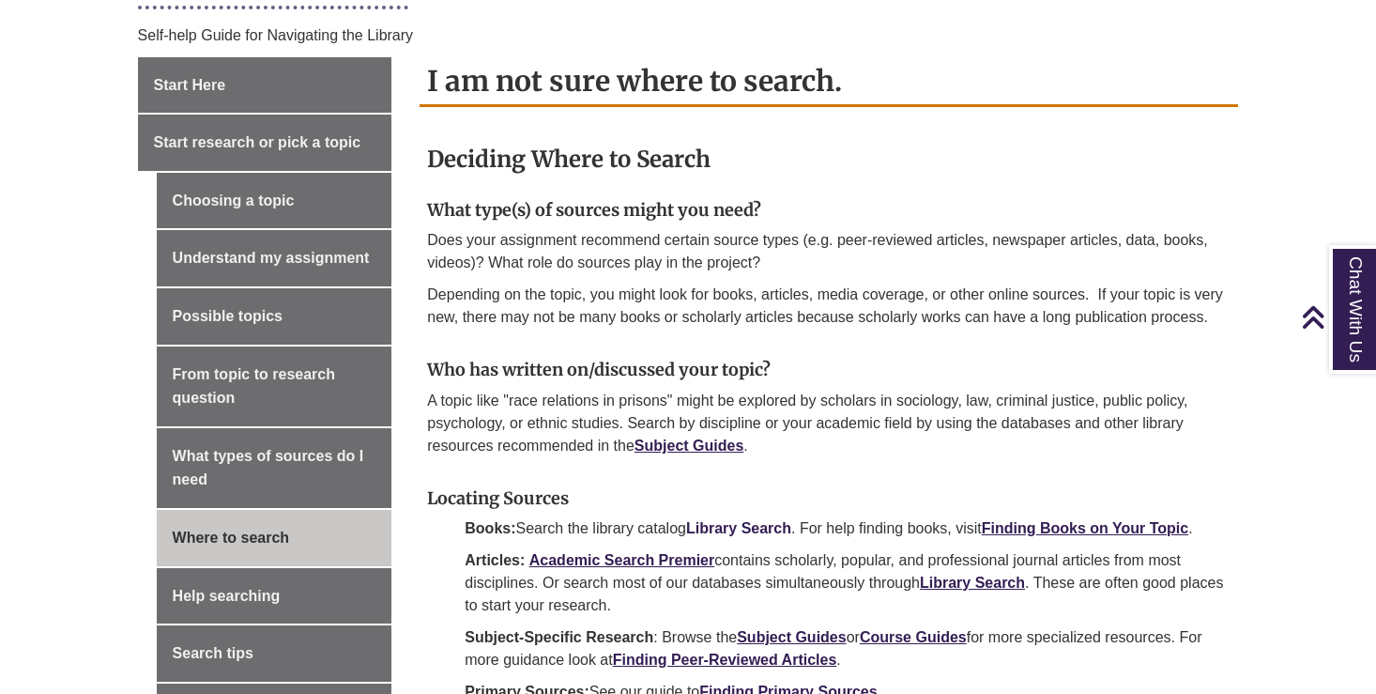
click at [746, 521] on strong "Library Search" at bounding box center [738, 528] width 105 height 16
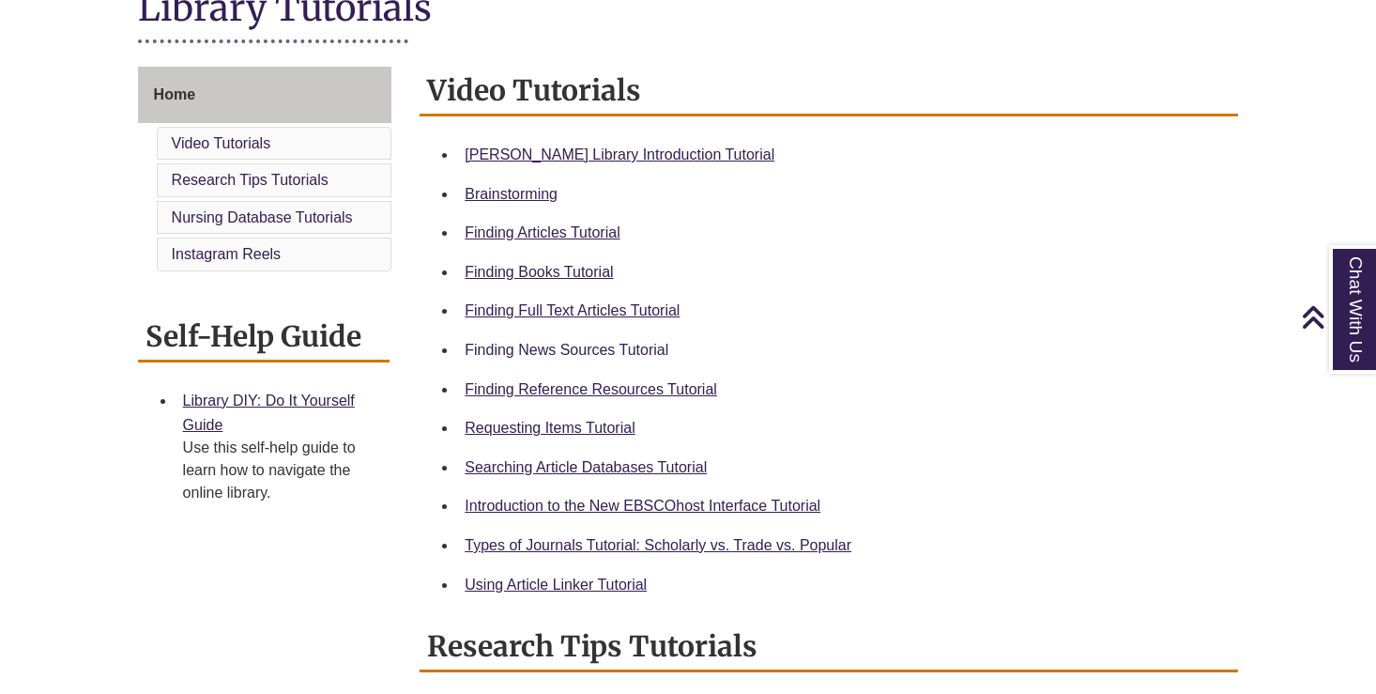
scroll to position [465, 0]
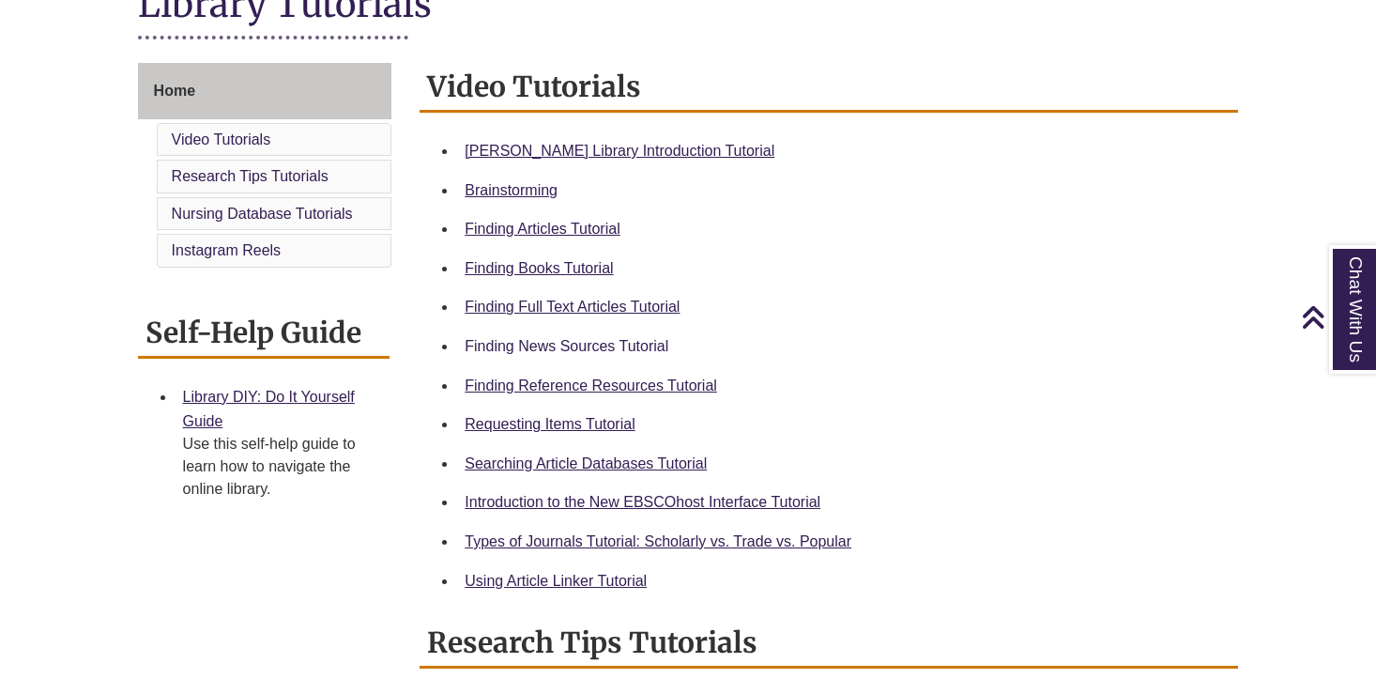
click at [566, 340] on link "Finding News Sources Tutorial" at bounding box center [567, 346] width 204 height 16
